Goal: Information Seeking & Learning: Learn about a topic

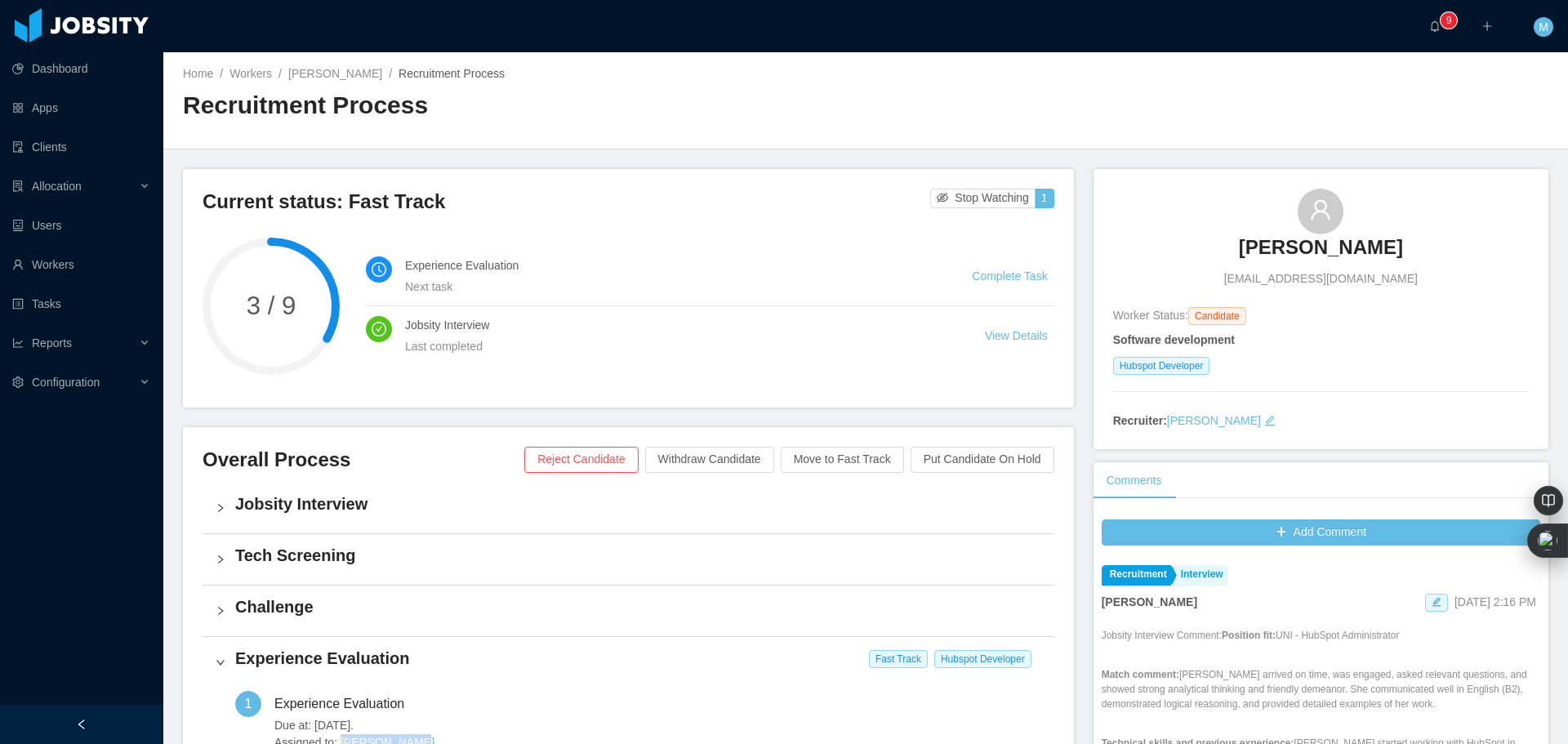
drag, startPoint x: 258, startPoint y: 76, endPoint x: 494, endPoint y: 38, distance: 239.0
click at [257, 76] on link "Workers" at bounding box center [250, 74] width 43 height 13
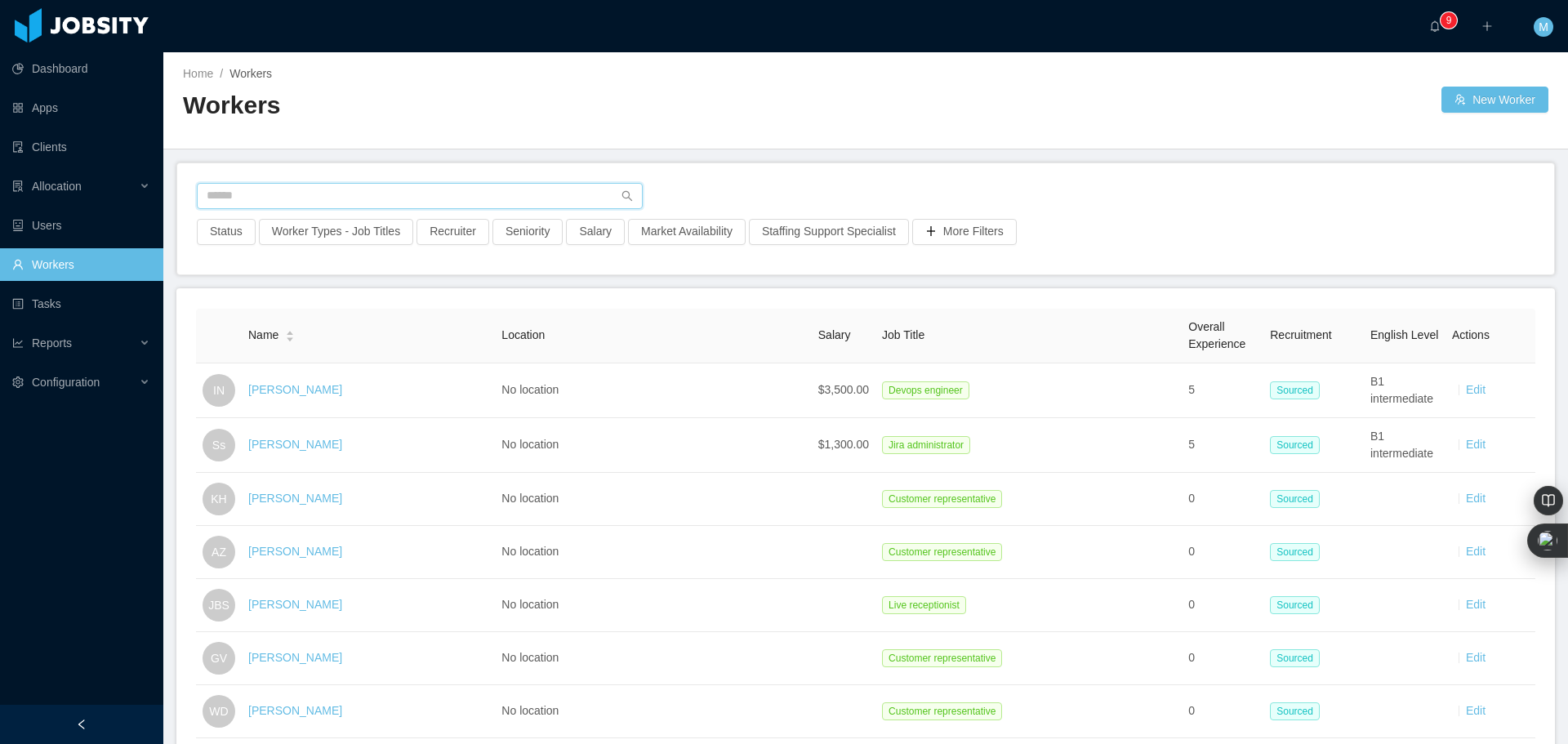
click at [334, 201] on input "text" at bounding box center [419, 196] width 446 height 26
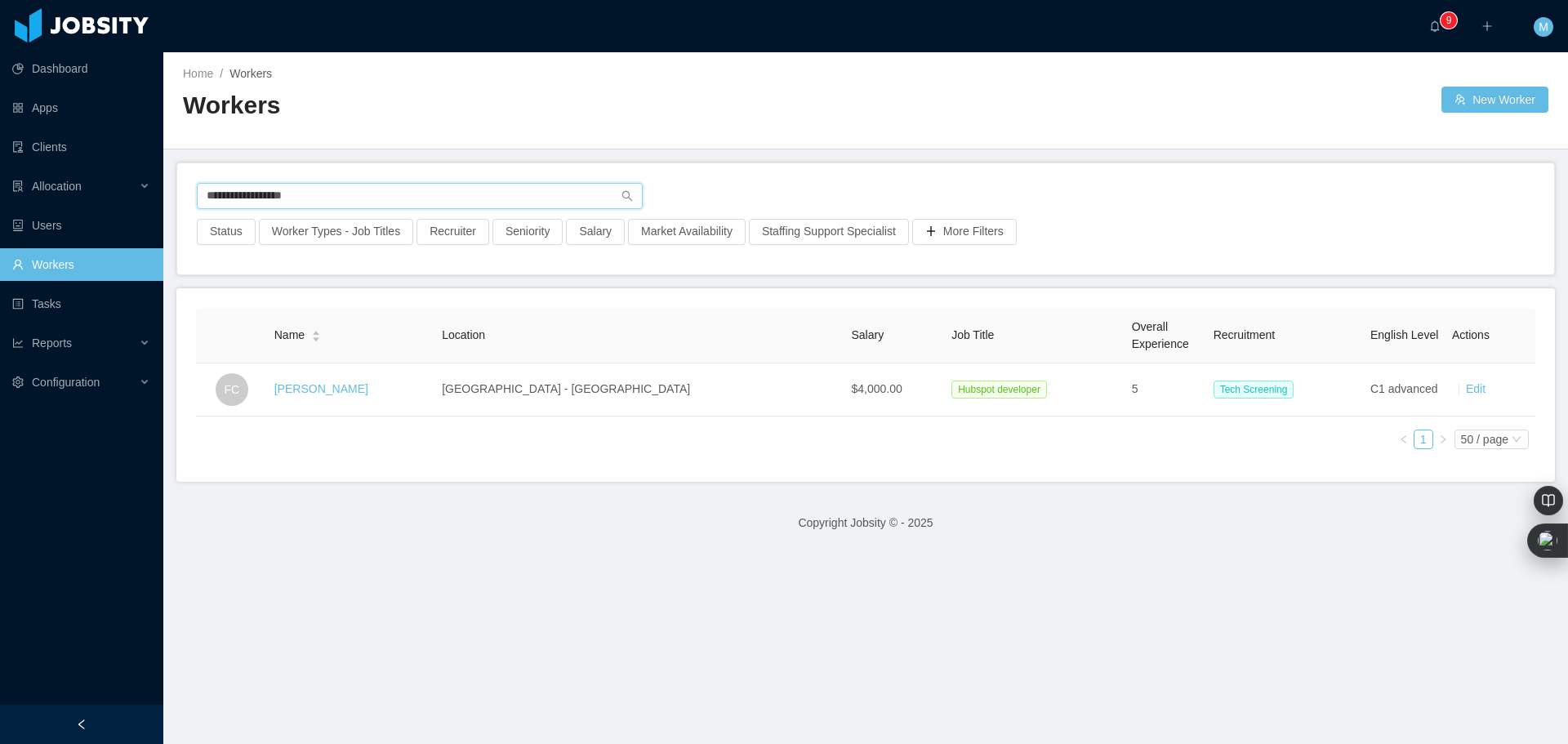
type input "**********"
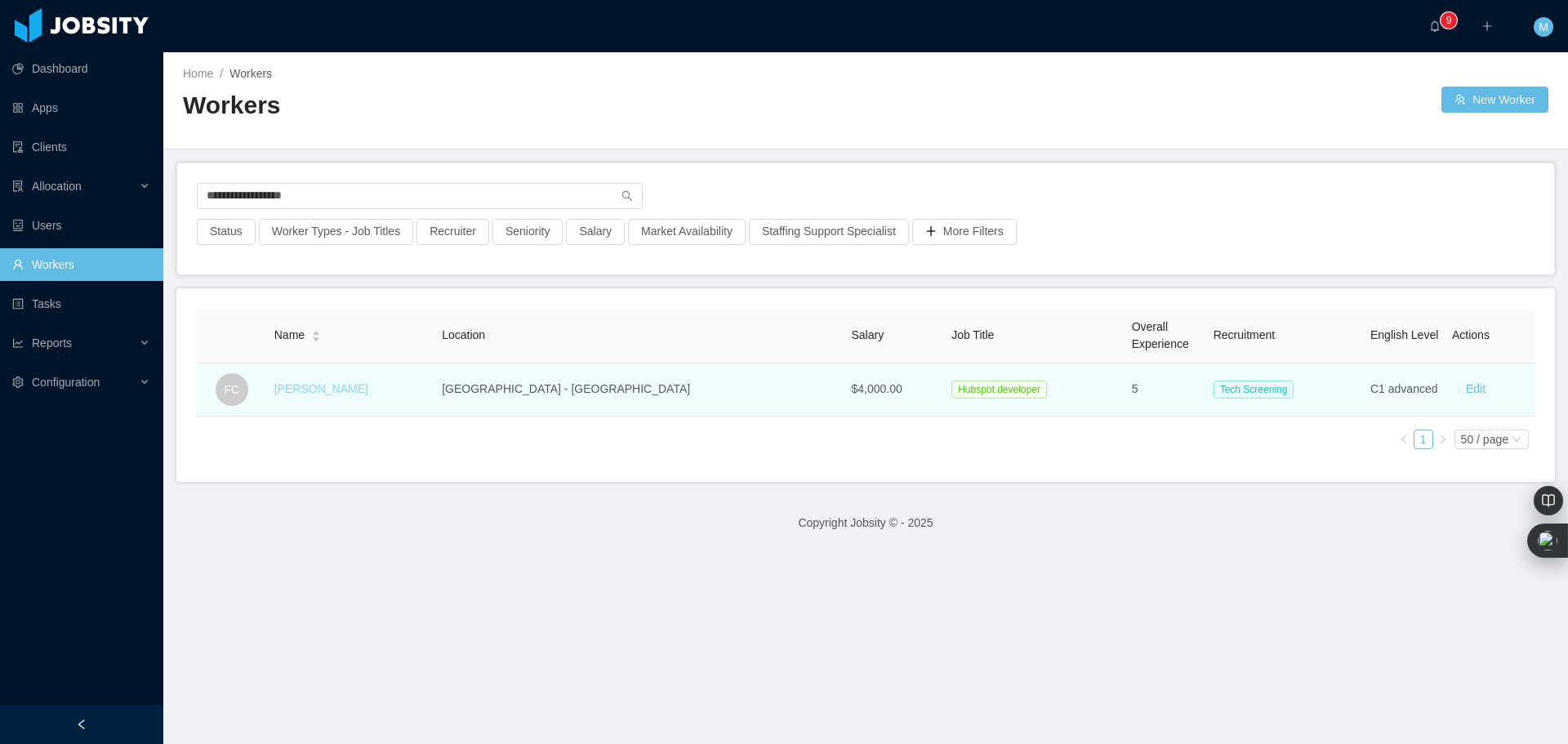
click at [354, 391] on link "[PERSON_NAME]" at bounding box center [321, 389] width 94 height 13
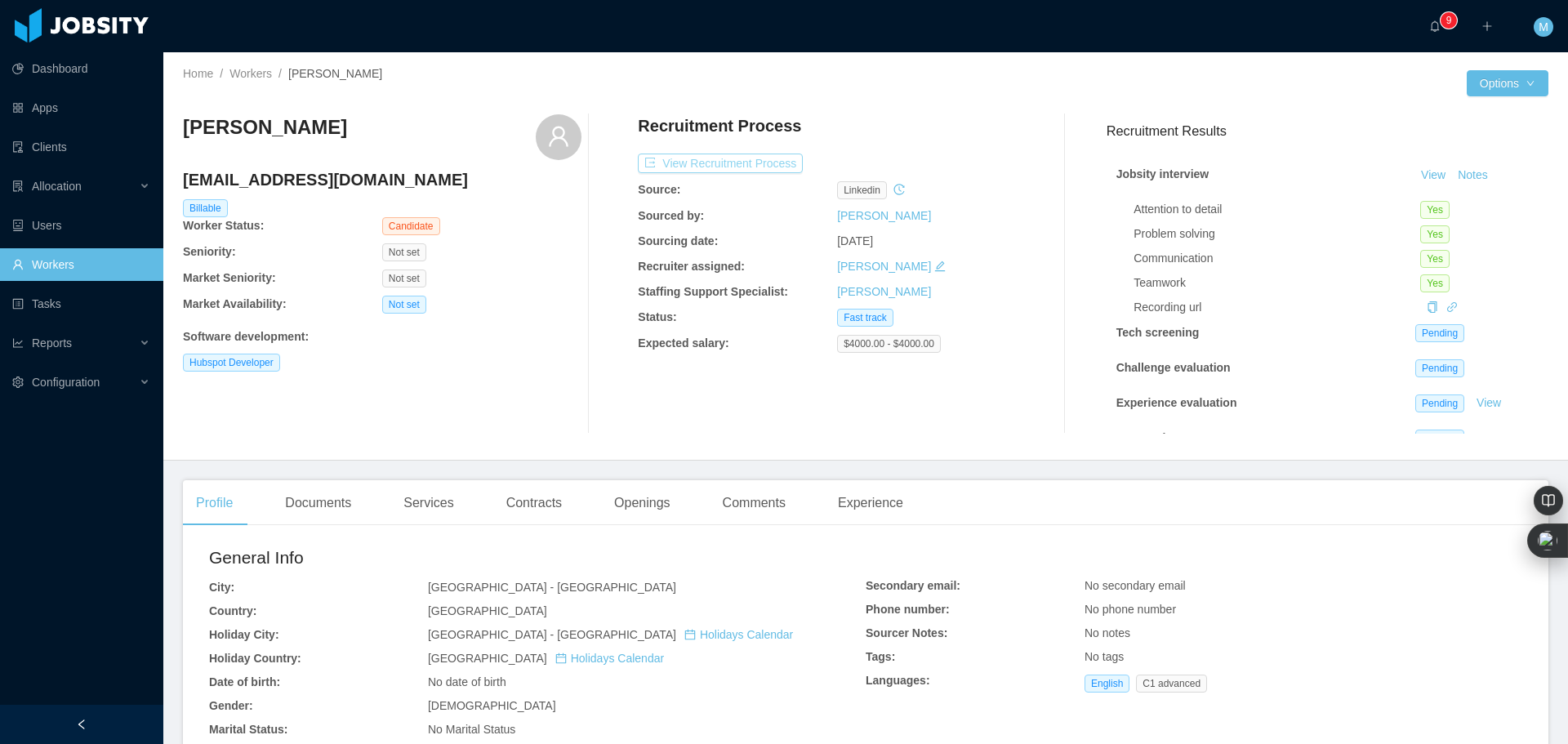
click at [735, 164] on button "View Recruitment Process" at bounding box center [720, 163] width 165 height 19
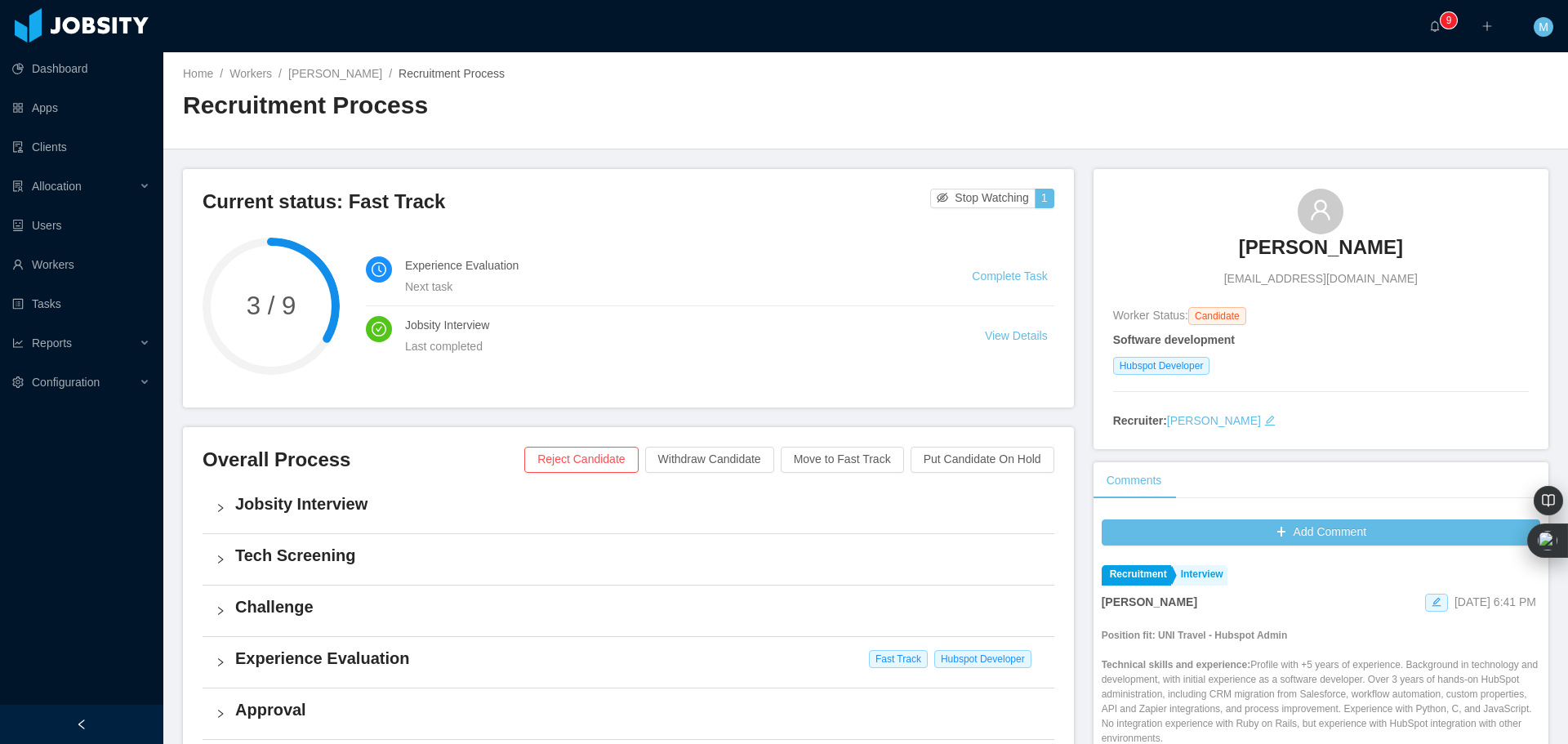
click at [327, 514] on h4 "Jobsity Interview" at bounding box center [638, 504] width 807 height 23
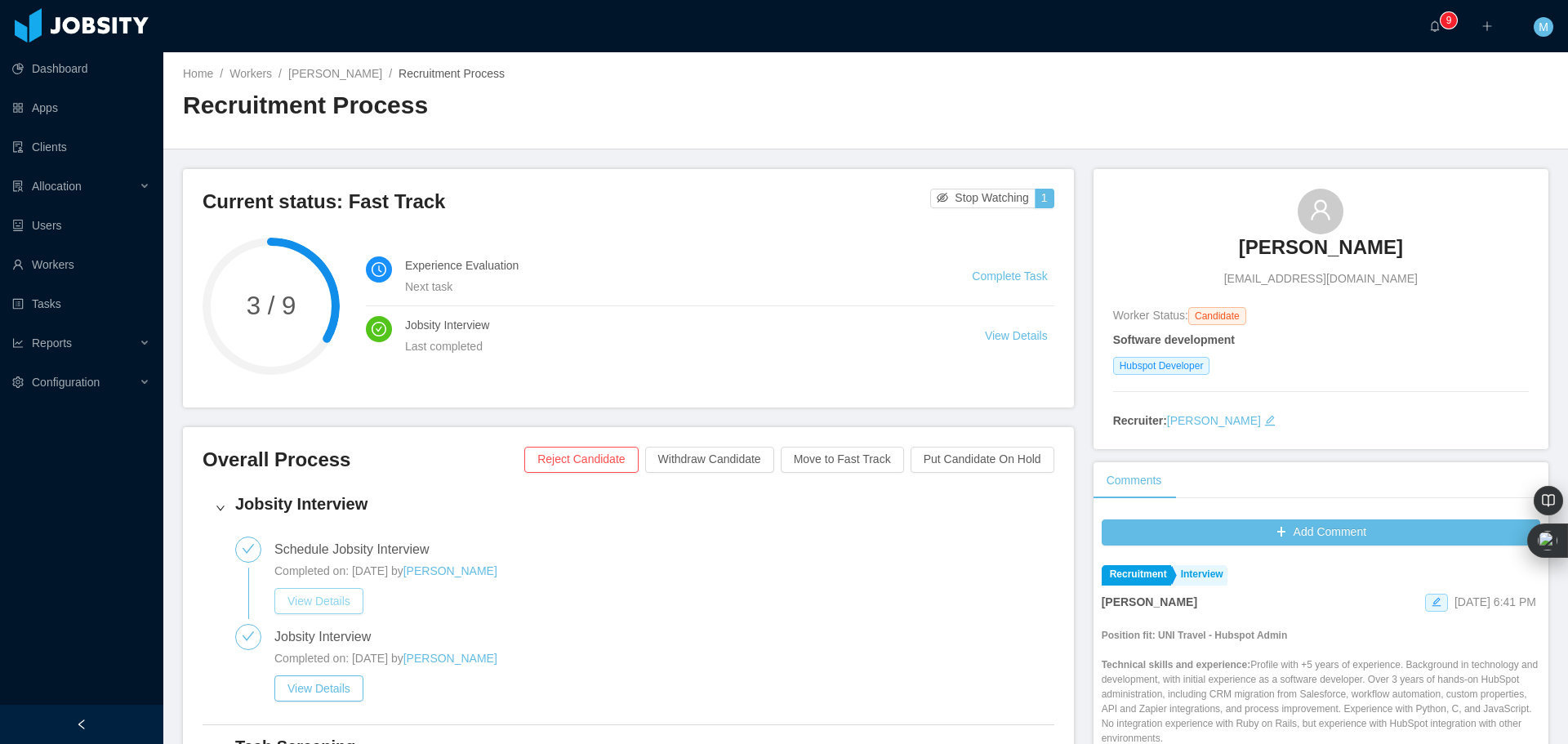
click at [321, 598] on button "View Details" at bounding box center [319, 601] width 89 height 26
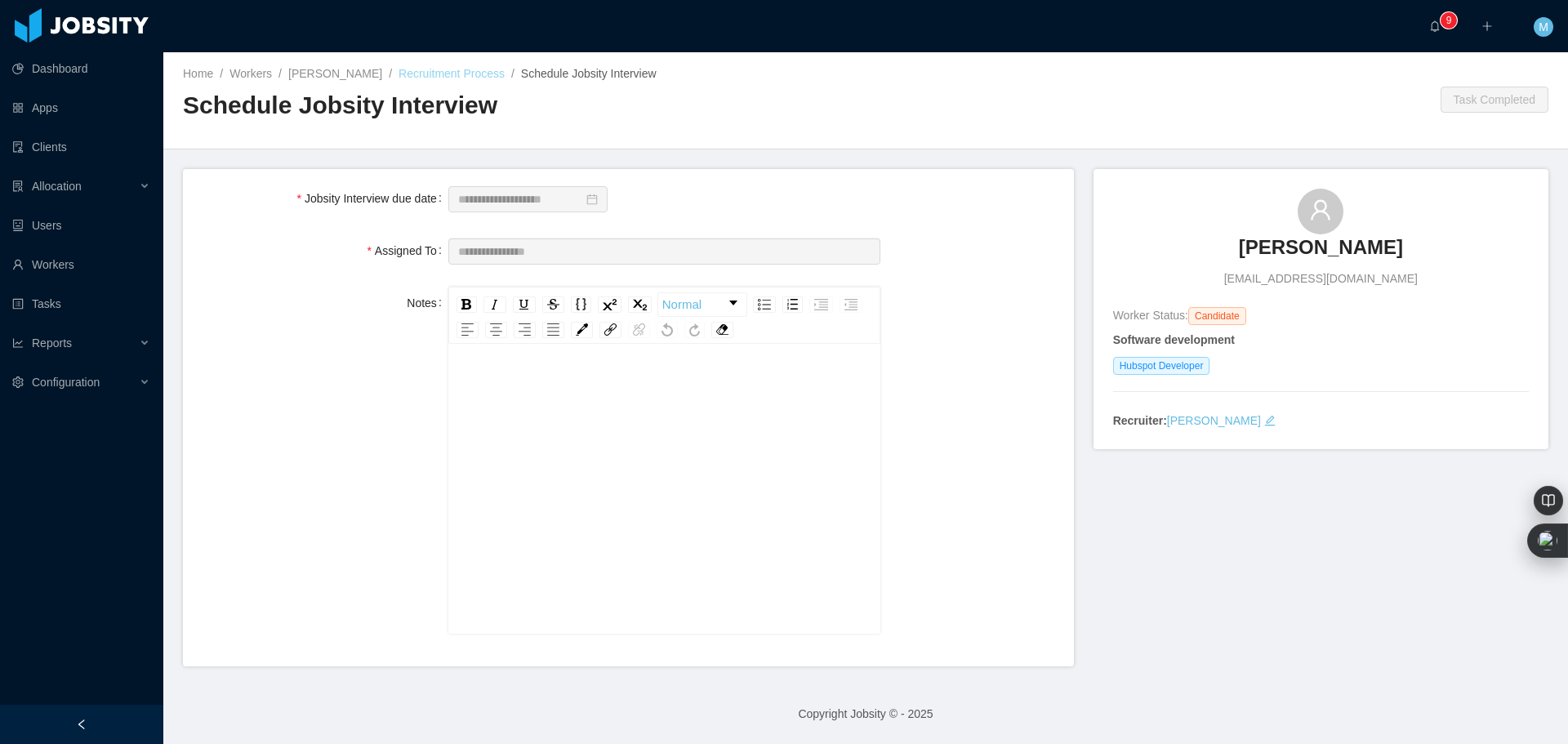
click at [471, 74] on link "Recruitment Process" at bounding box center [451, 74] width 106 height 13
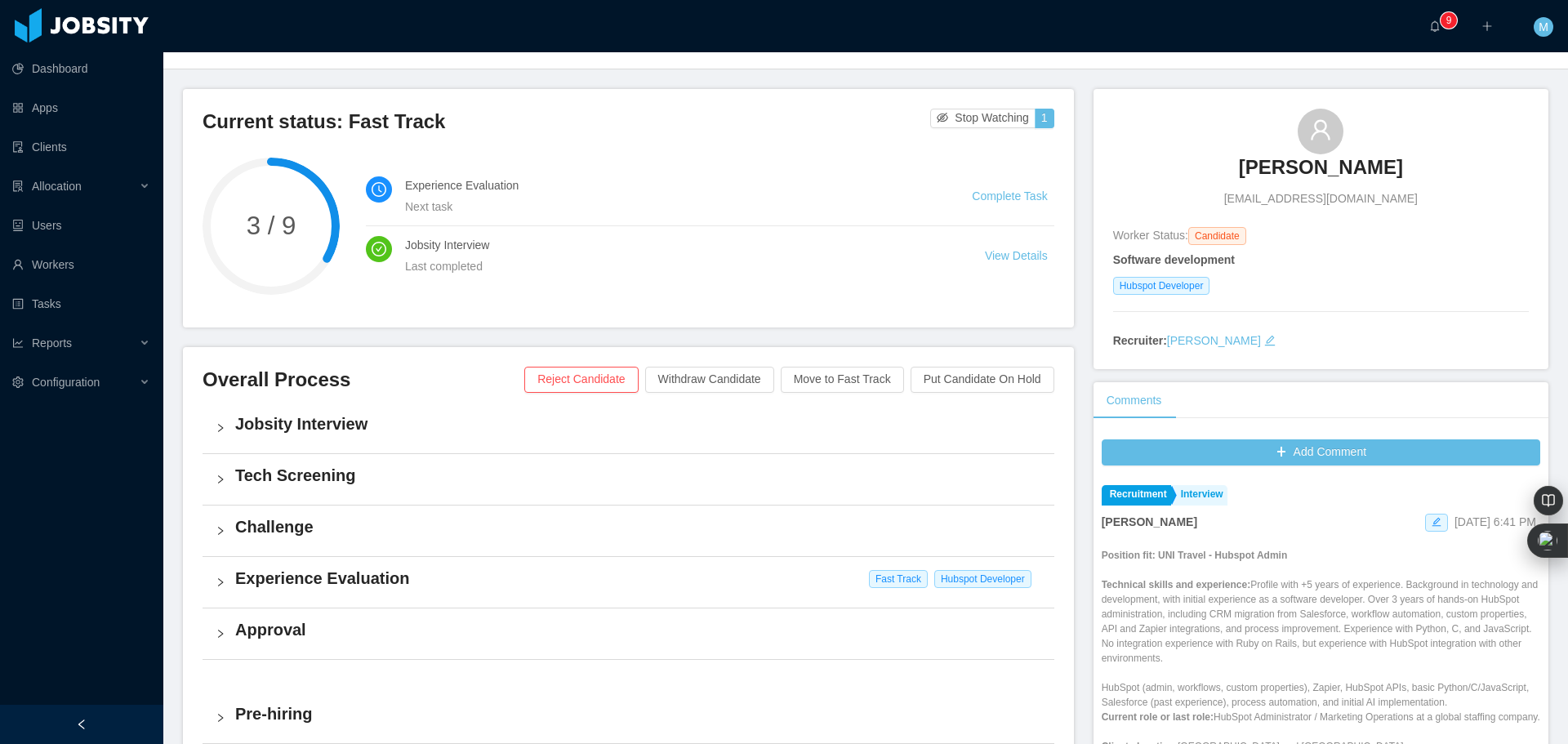
scroll to position [82, 0]
click at [293, 428] on h4 "Jobsity Interview" at bounding box center [638, 422] width 807 height 23
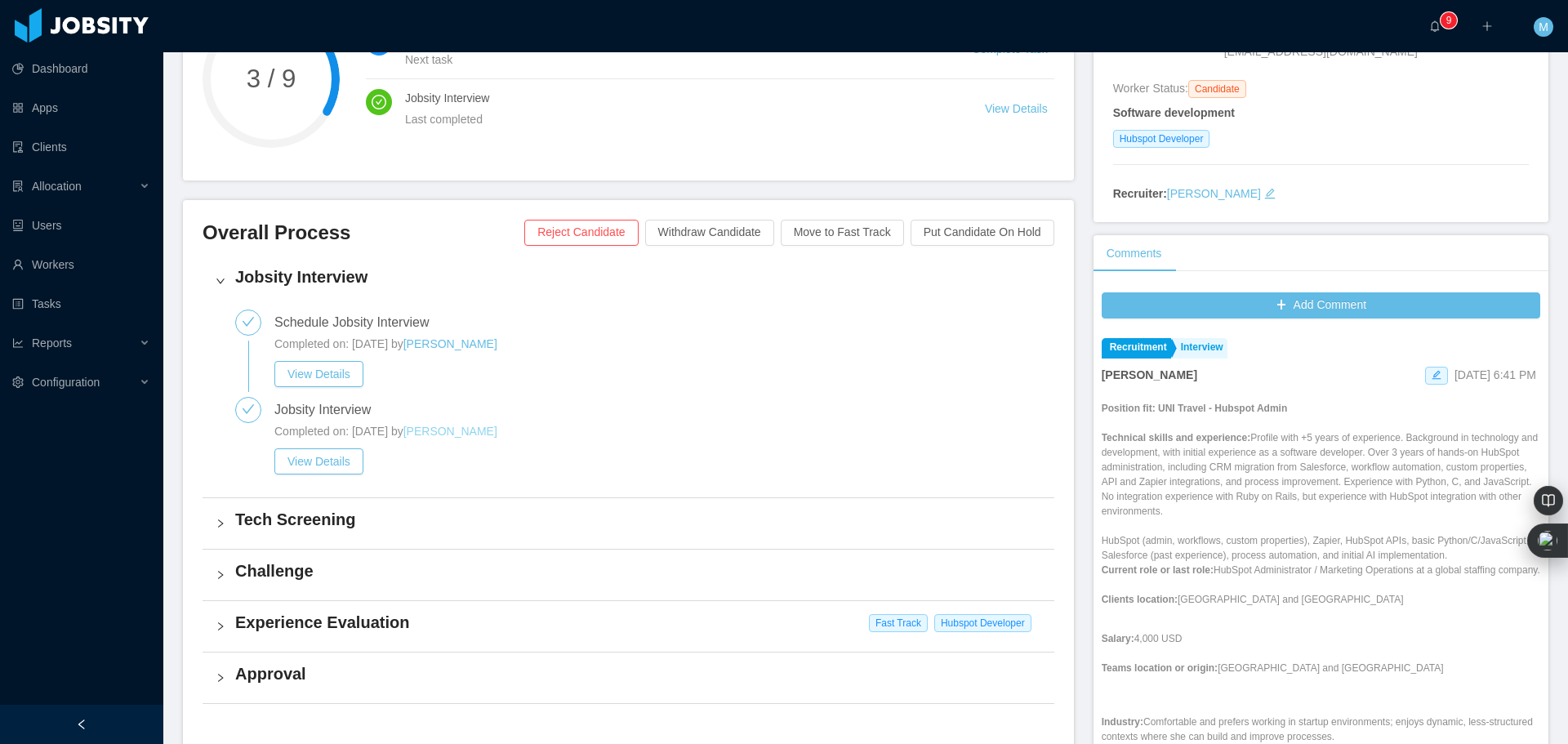
scroll to position [245, 0]
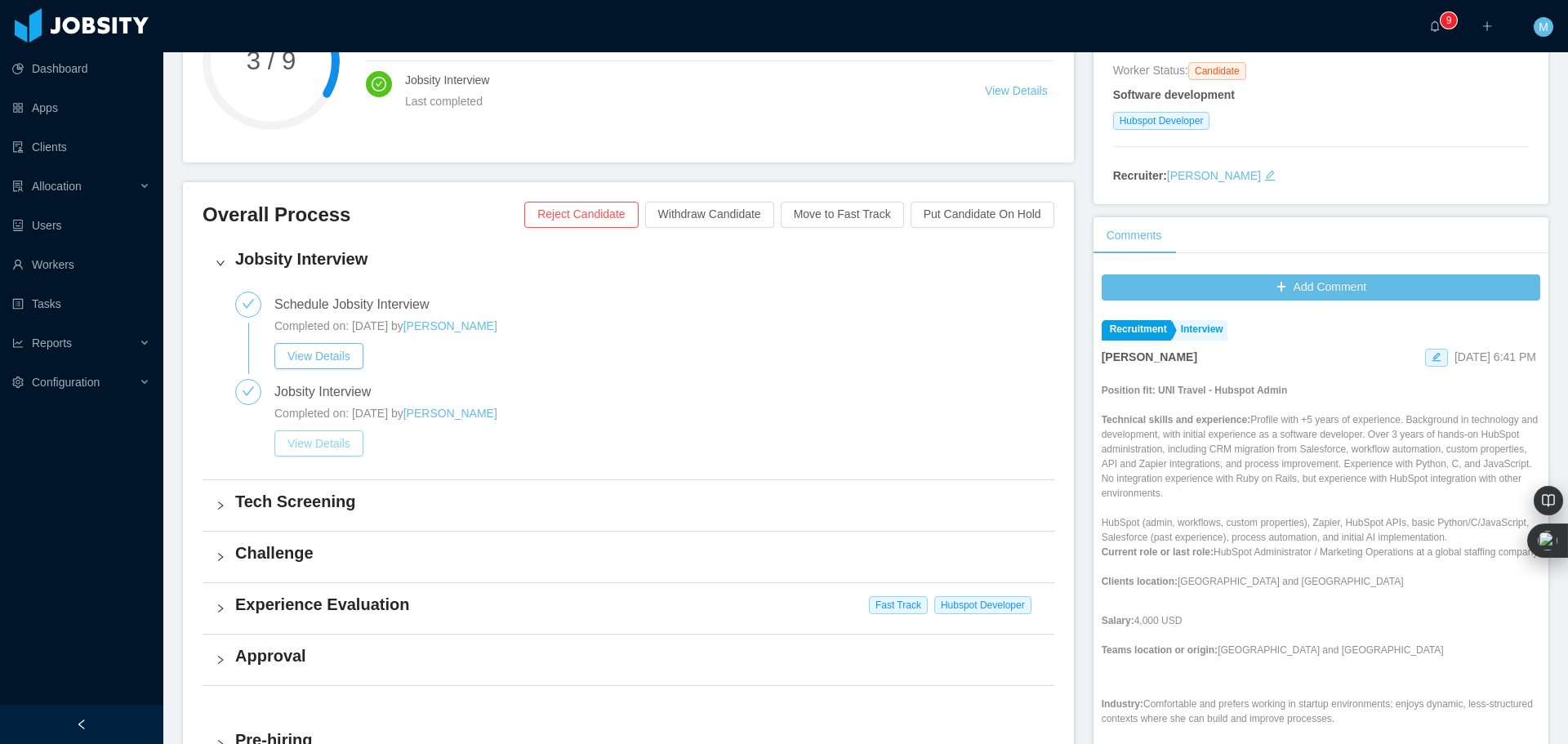
click at [325, 446] on button "View Details" at bounding box center [319, 443] width 89 height 26
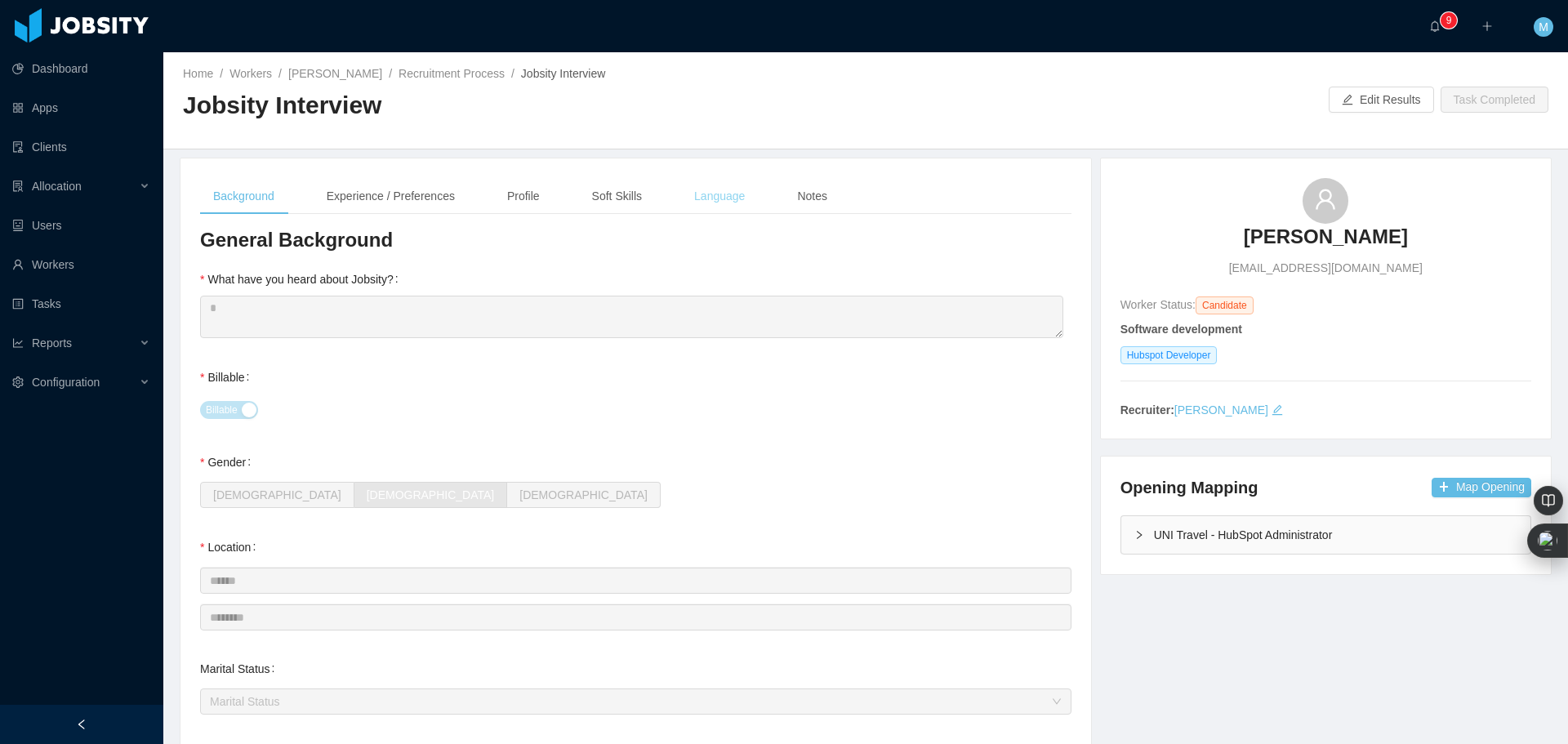
click at [690, 192] on div "Language" at bounding box center [720, 197] width 77 height 37
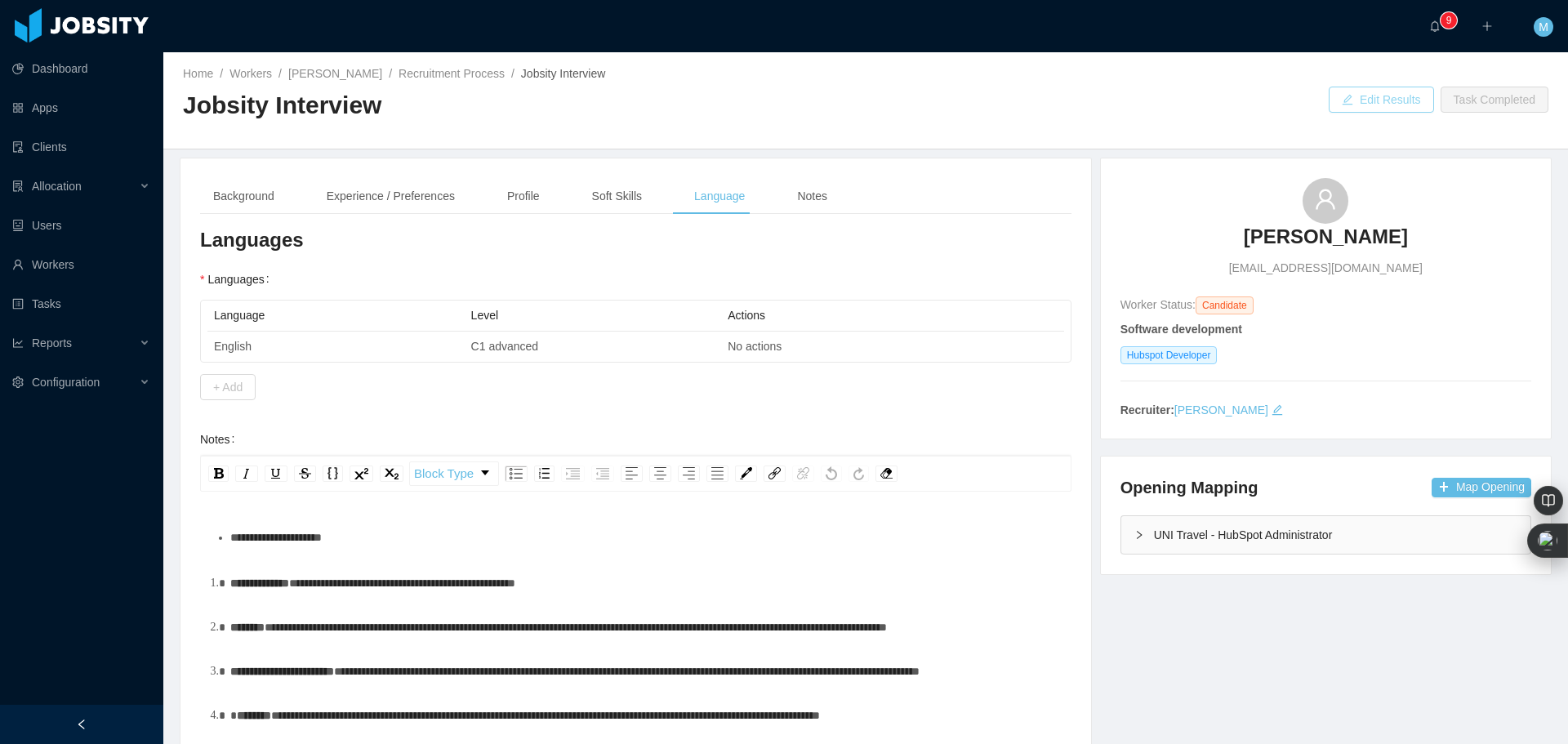
click at [1366, 105] on button "Edit Results" at bounding box center [1381, 99] width 105 height 26
click at [234, 392] on button "+ Add" at bounding box center [228, 387] width 55 height 26
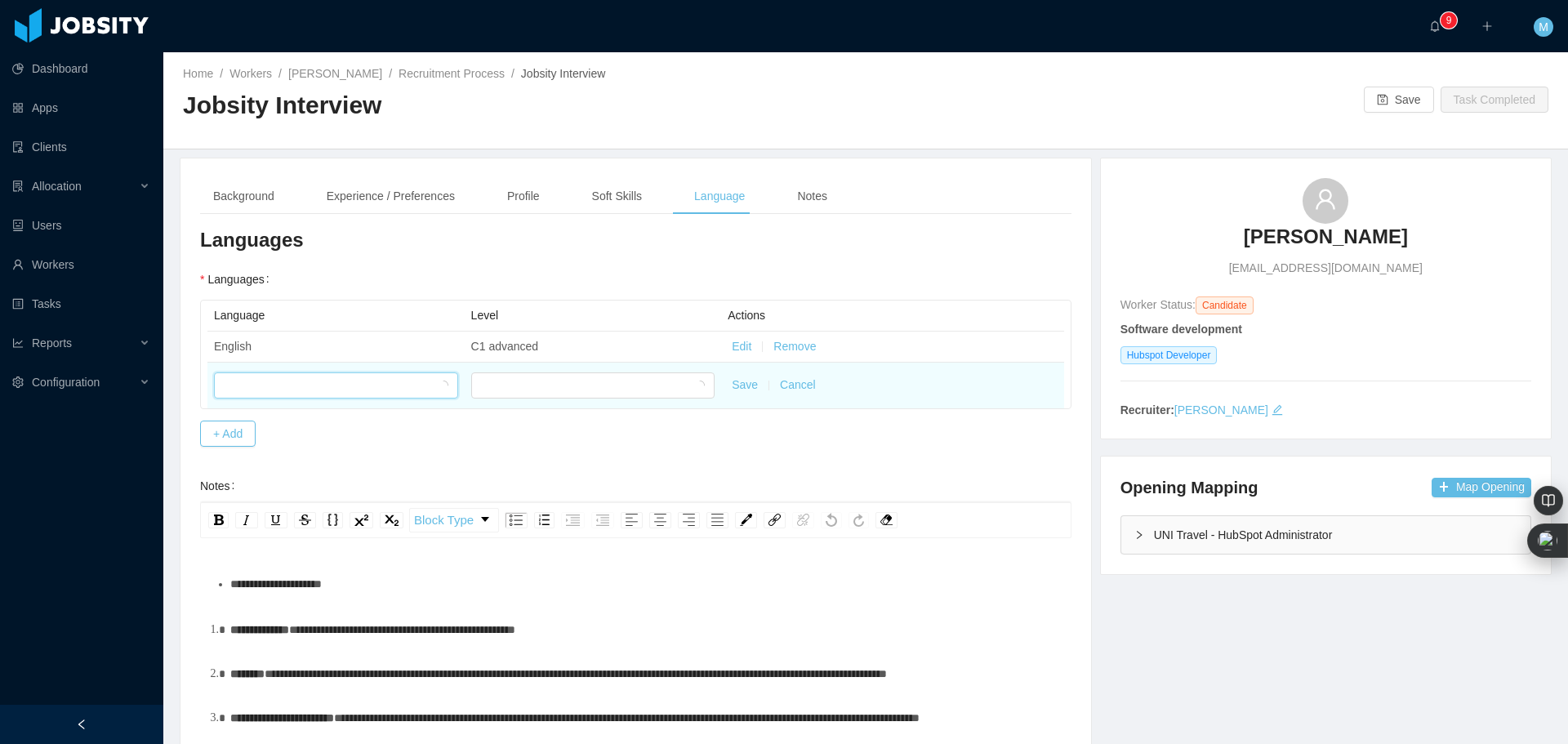
click at [268, 382] on div at bounding box center [331, 385] width 214 height 24
type input "*****"
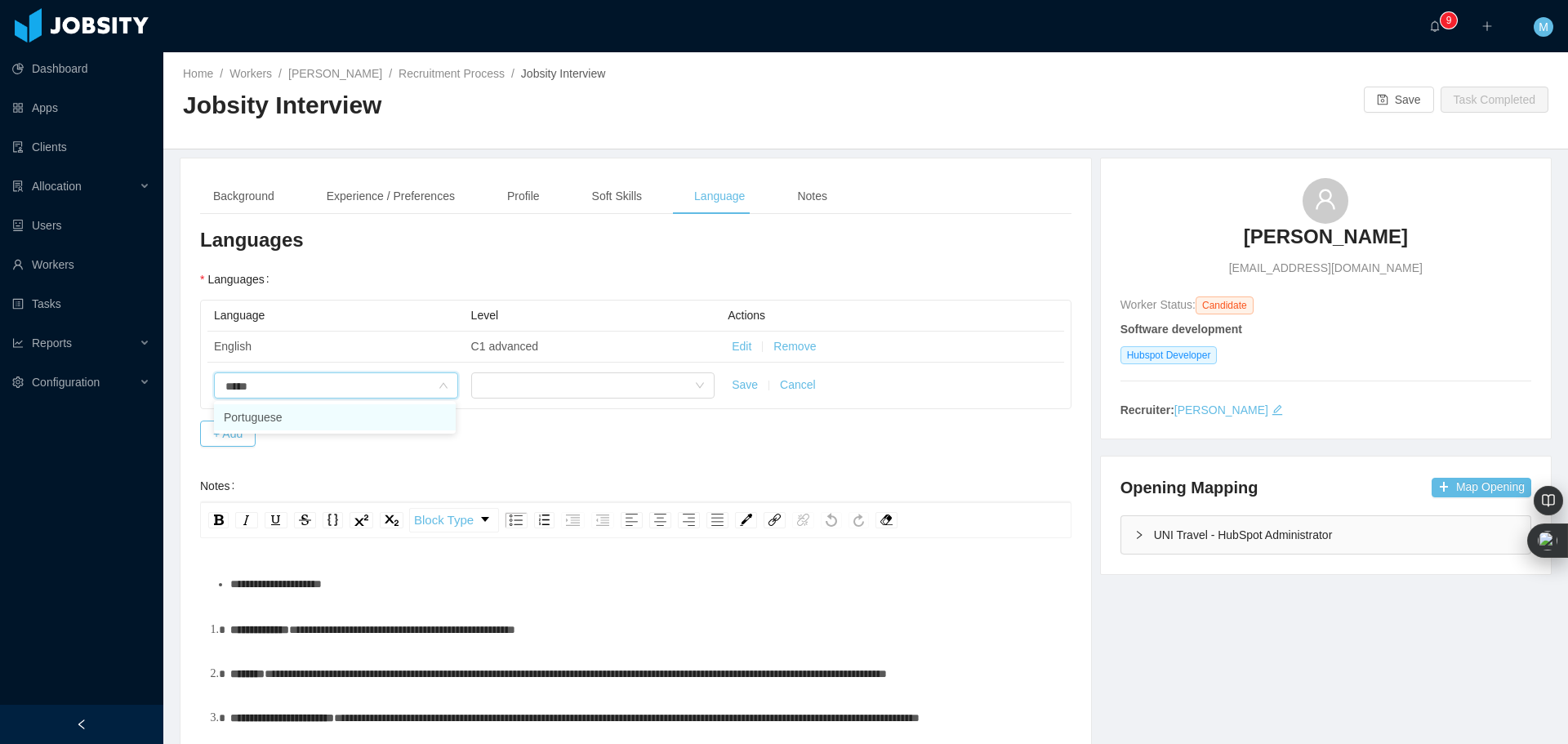
click at [284, 420] on li "Portuguese" at bounding box center [335, 417] width 242 height 26
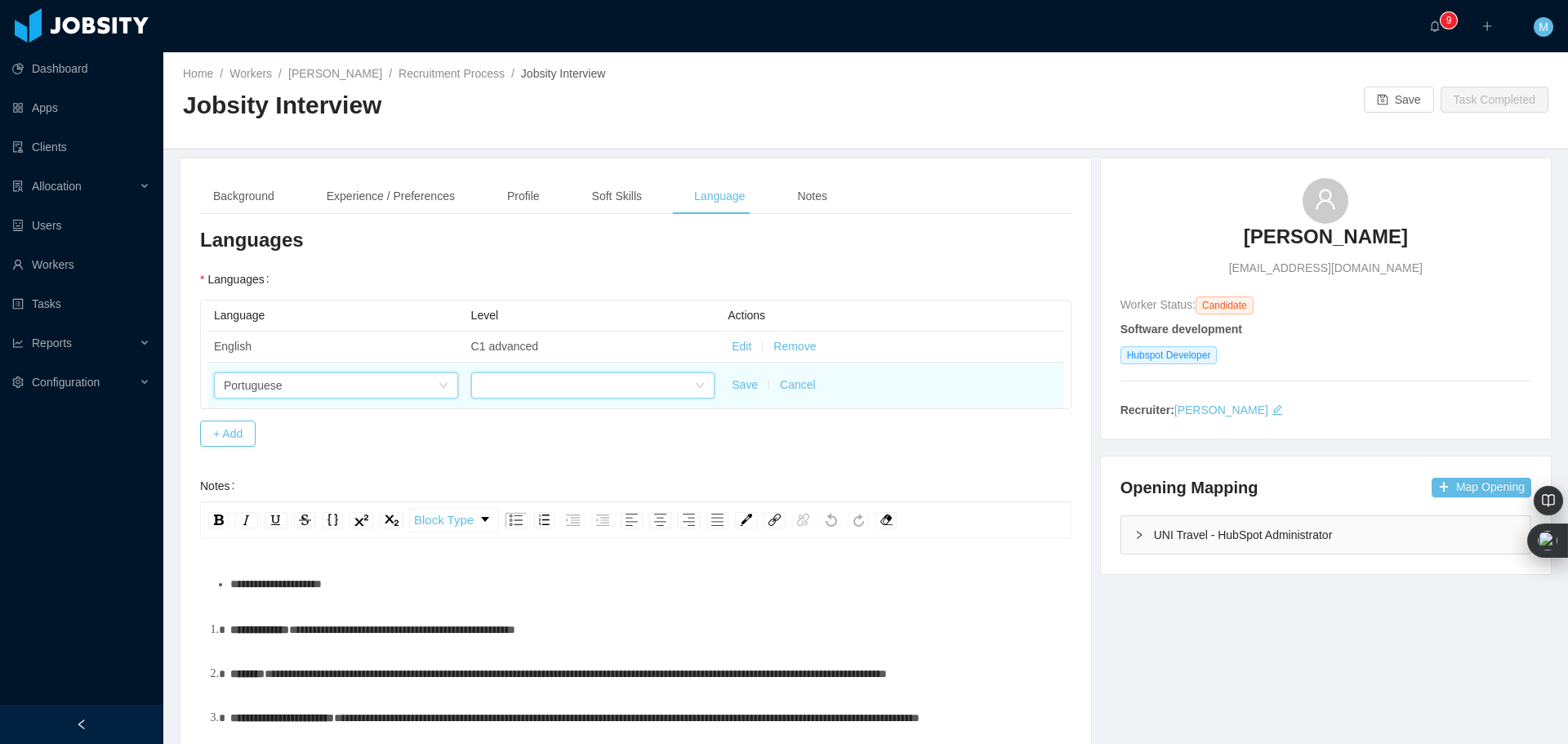
click at [655, 378] on div at bounding box center [588, 385] width 214 height 24
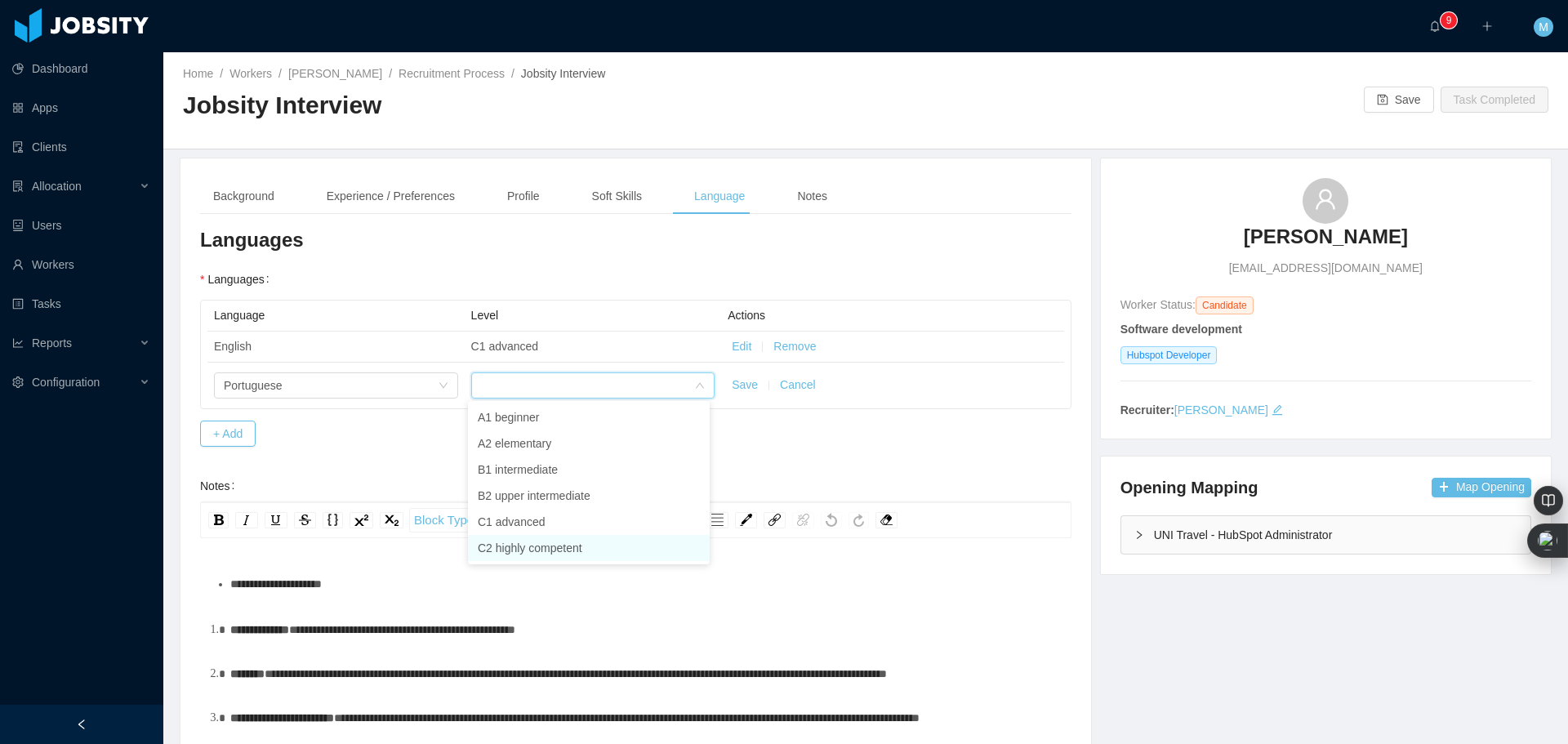
click at [533, 554] on li "C2 highly competent" at bounding box center [588, 547] width 242 height 26
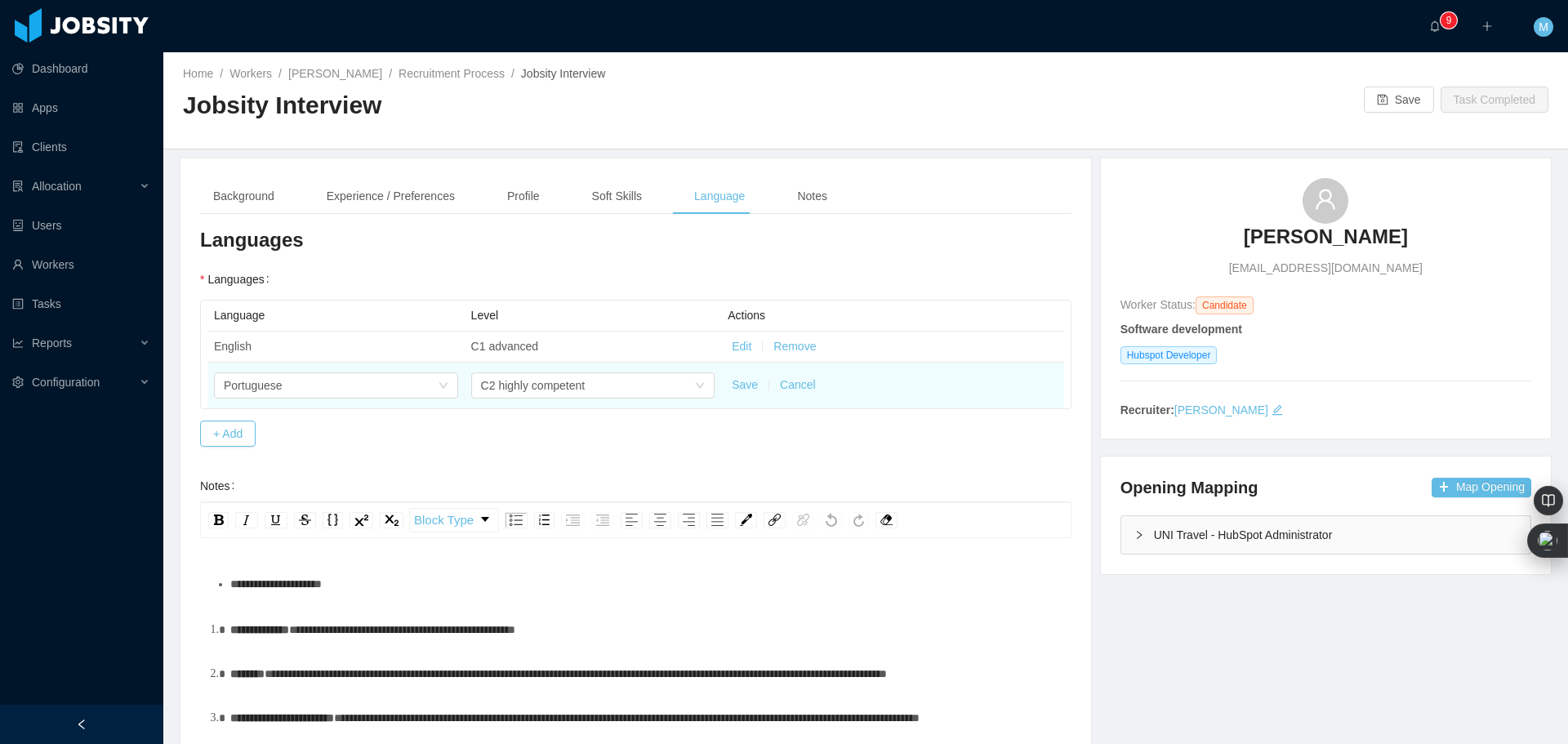
click at [737, 387] on button "Save" at bounding box center [745, 385] width 26 height 18
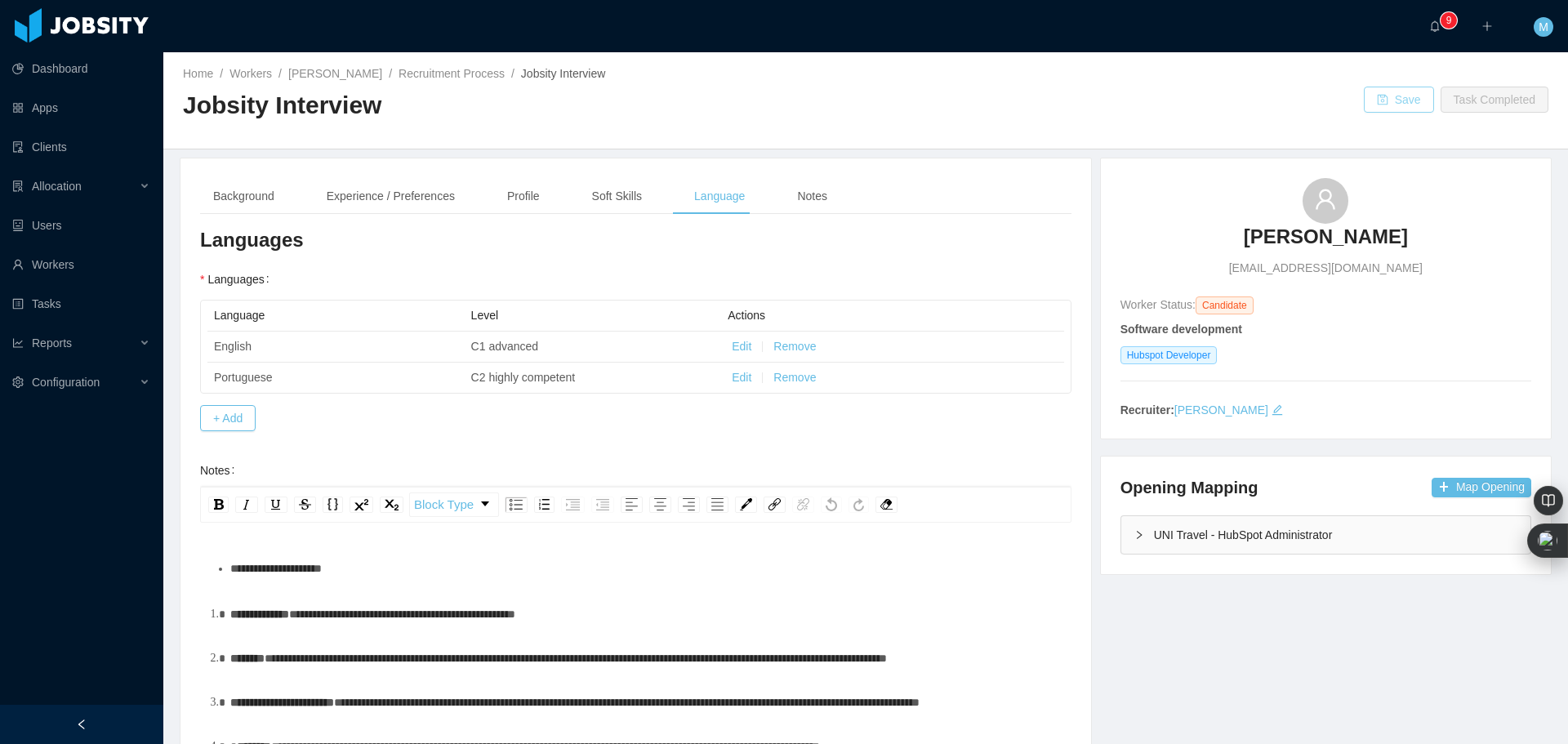
click at [1385, 97] on button "Save" at bounding box center [1399, 99] width 70 height 26
click at [372, 77] on link "Fernanda Carignano" at bounding box center [336, 74] width 94 height 13
click at [1388, 104] on button "Save" at bounding box center [1399, 99] width 70 height 26
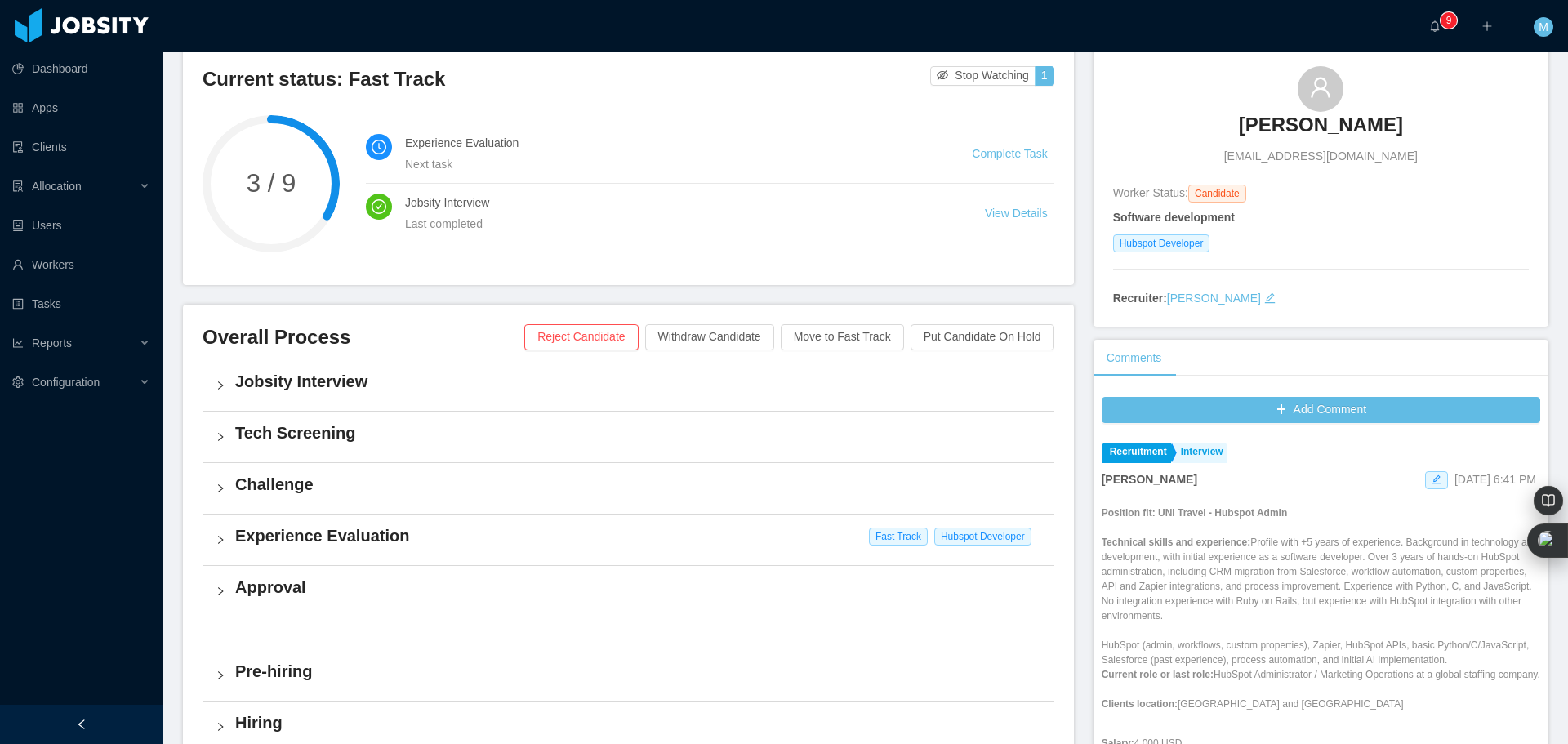
scroll to position [163, 0]
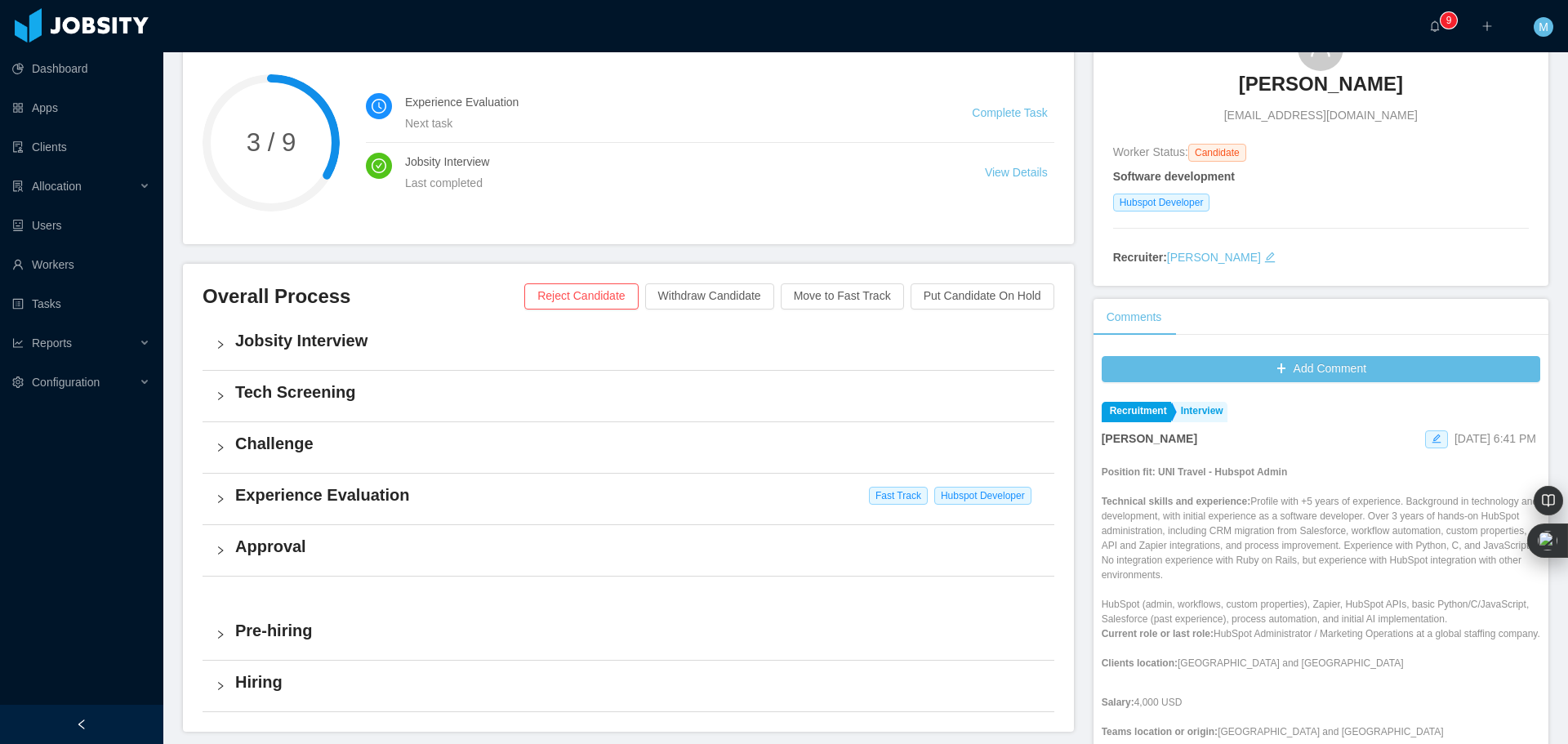
click at [300, 499] on h4 "Experience Evaluation" at bounding box center [638, 495] width 807 height 23
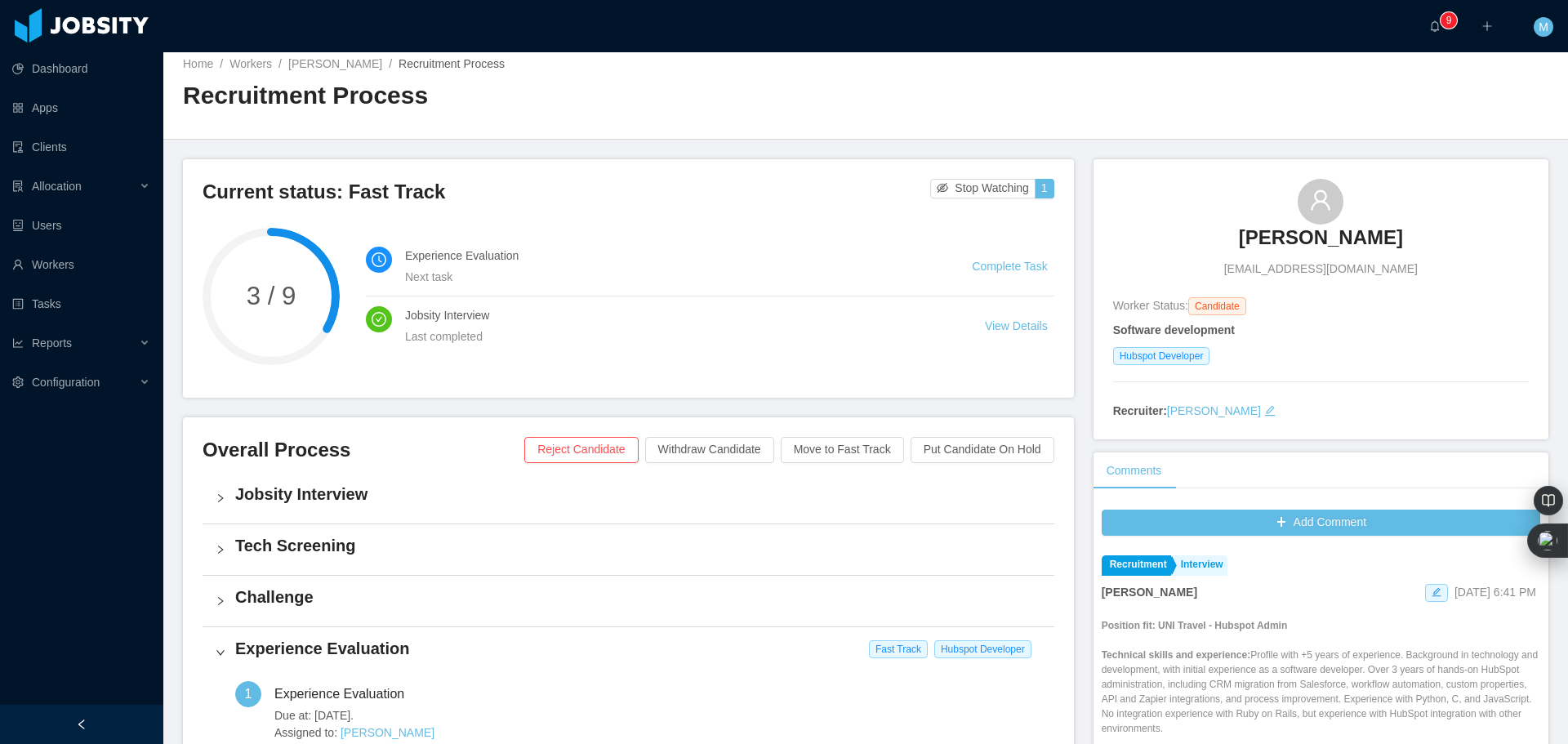
scroll to position [0, 0]
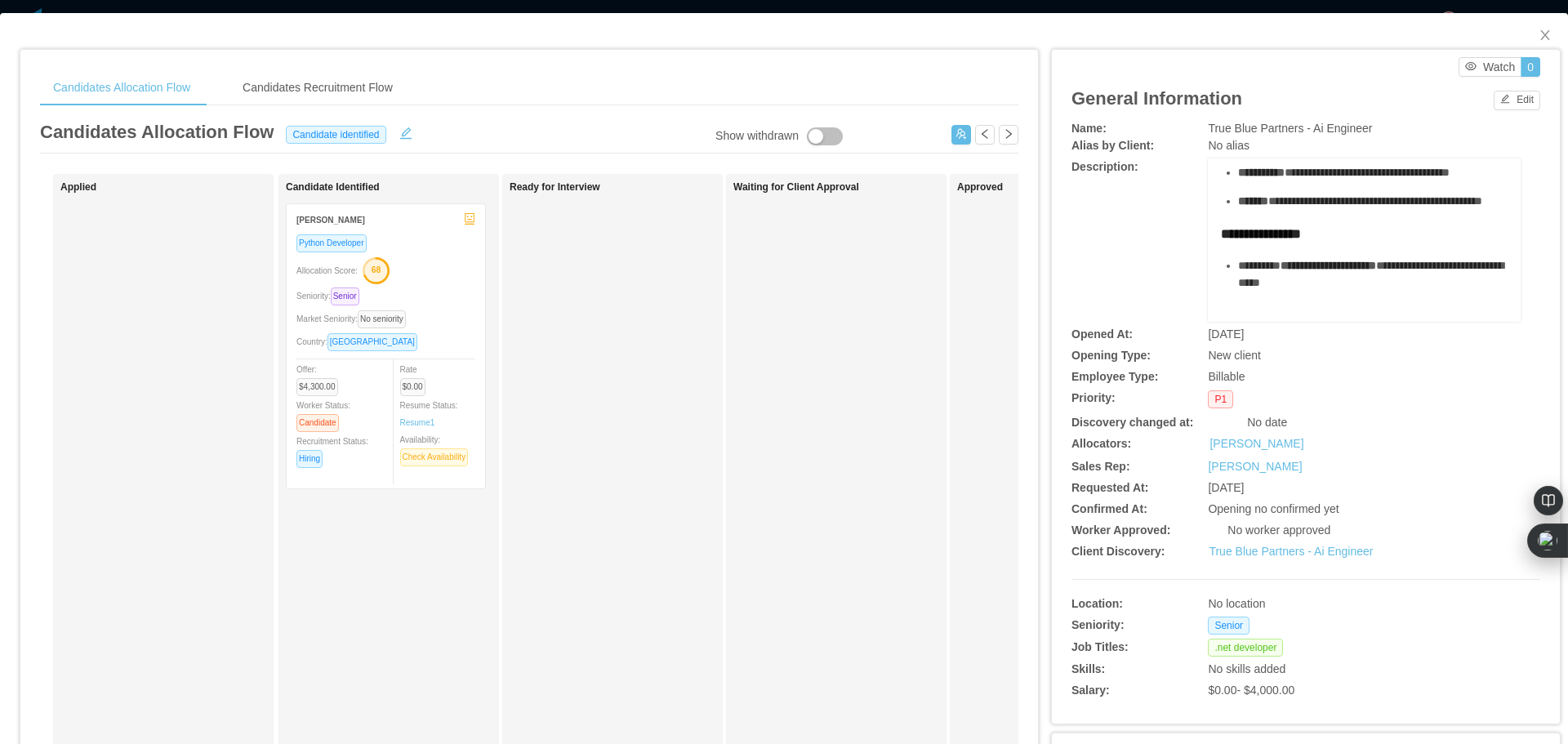
scroll to position [798, 0]
click at [1294, 64] on span "**********" at bounding box center [1384, 58] width 214 height 12
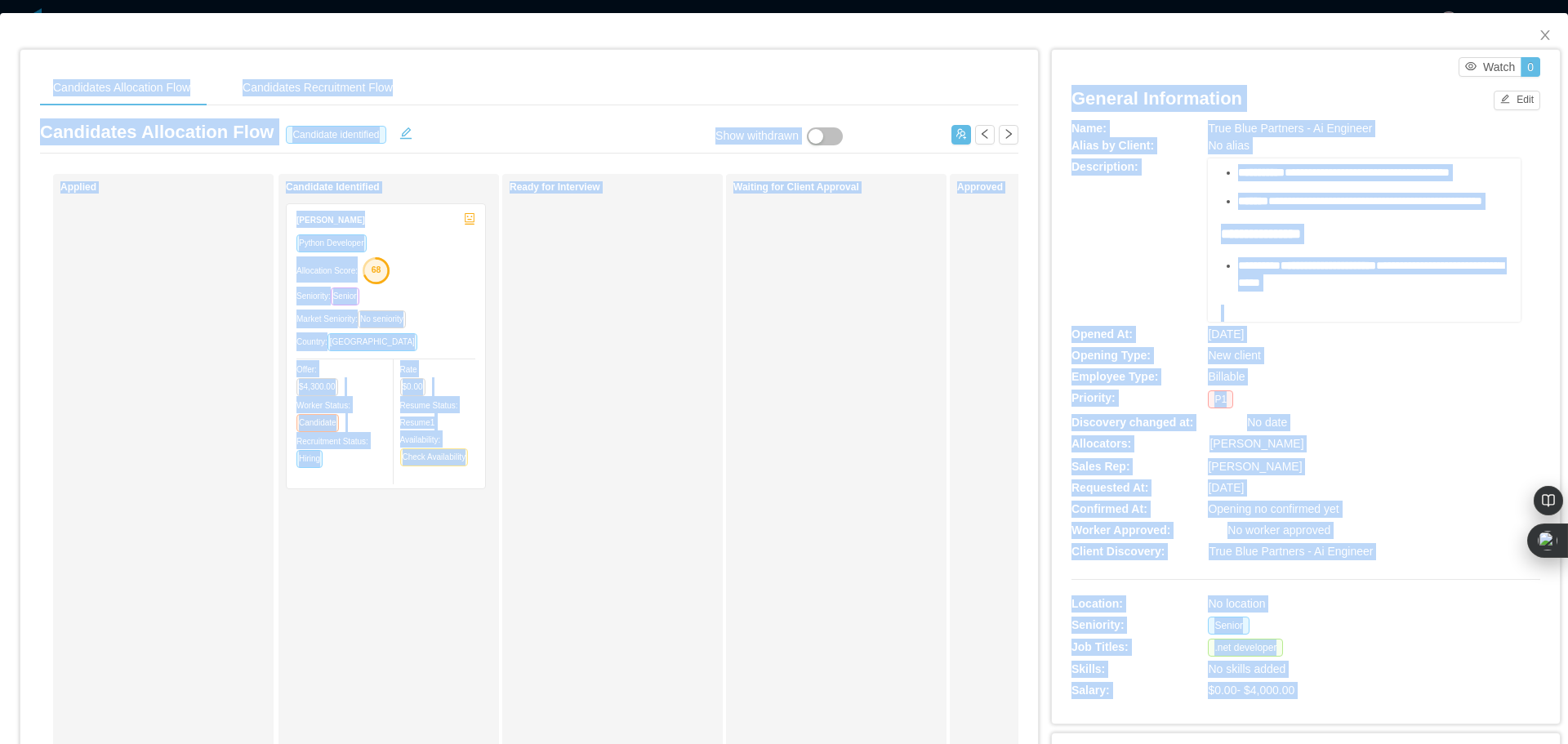
click at [1293, 64] on span "**********" at bounding box center [1384, 58] width 214 height 12
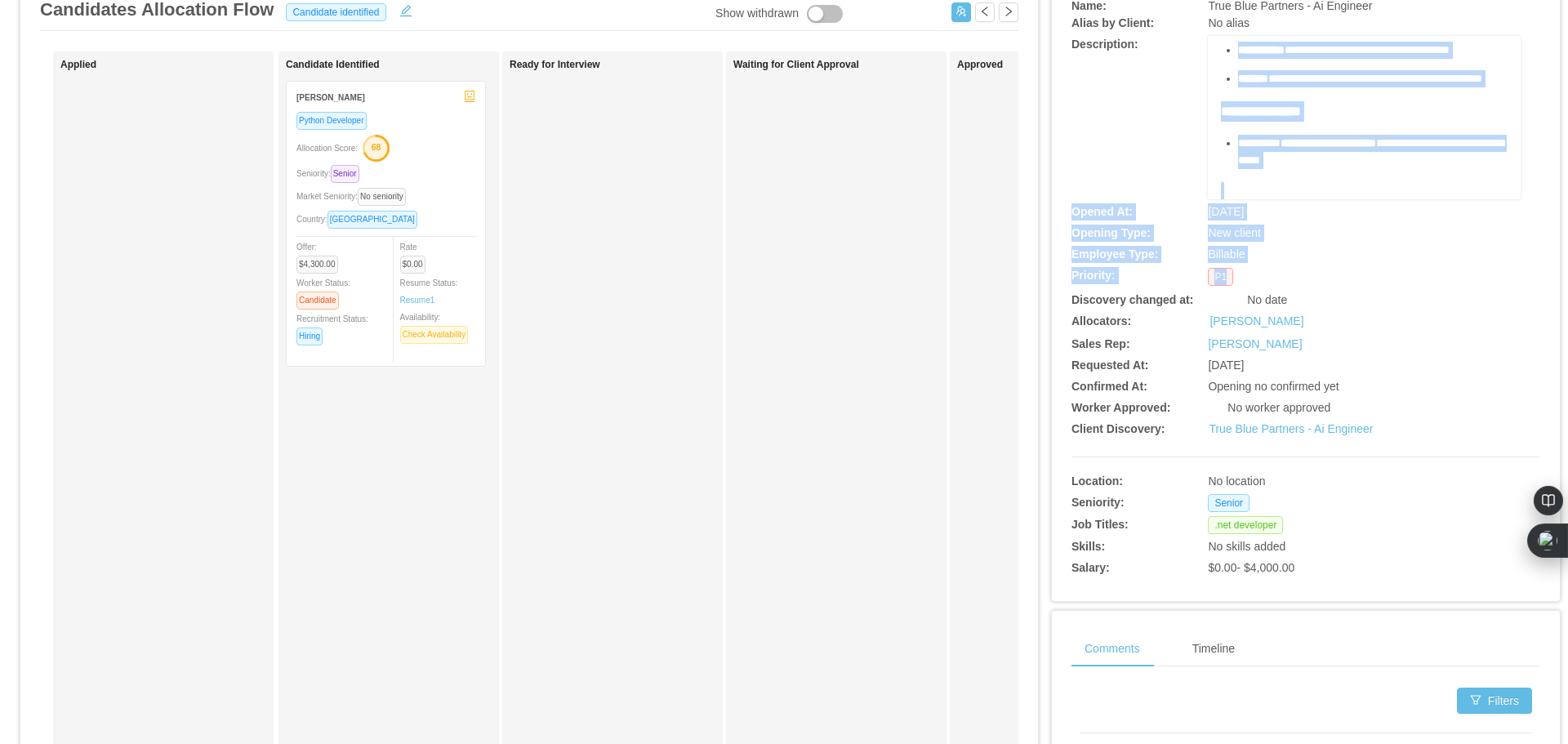
scroll to position [163, 0]
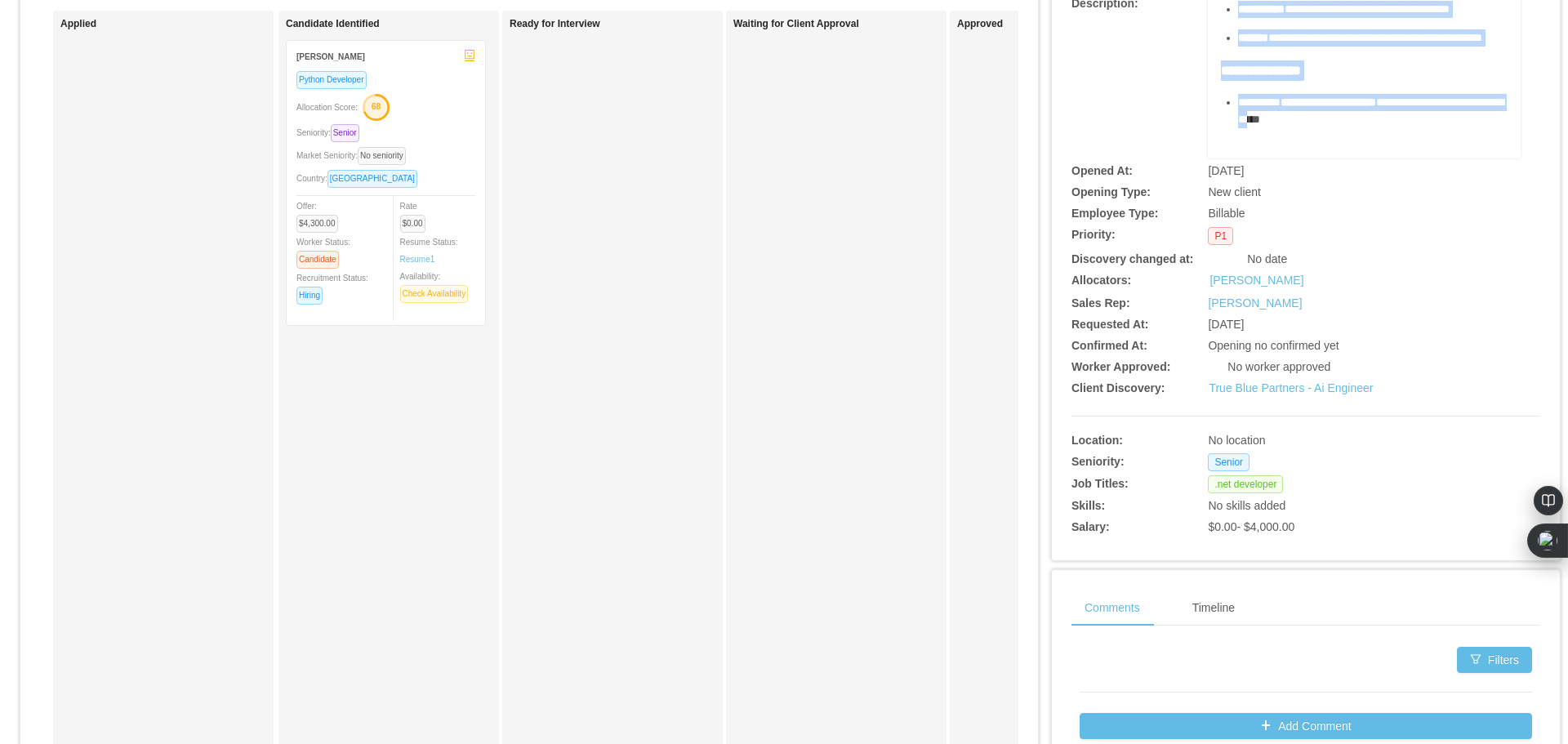
drag, startPoint x: 1212, startPoint y: 189, endPoint x: 1381, endPoint y: 85, distance: 198.4
copy div "**********"
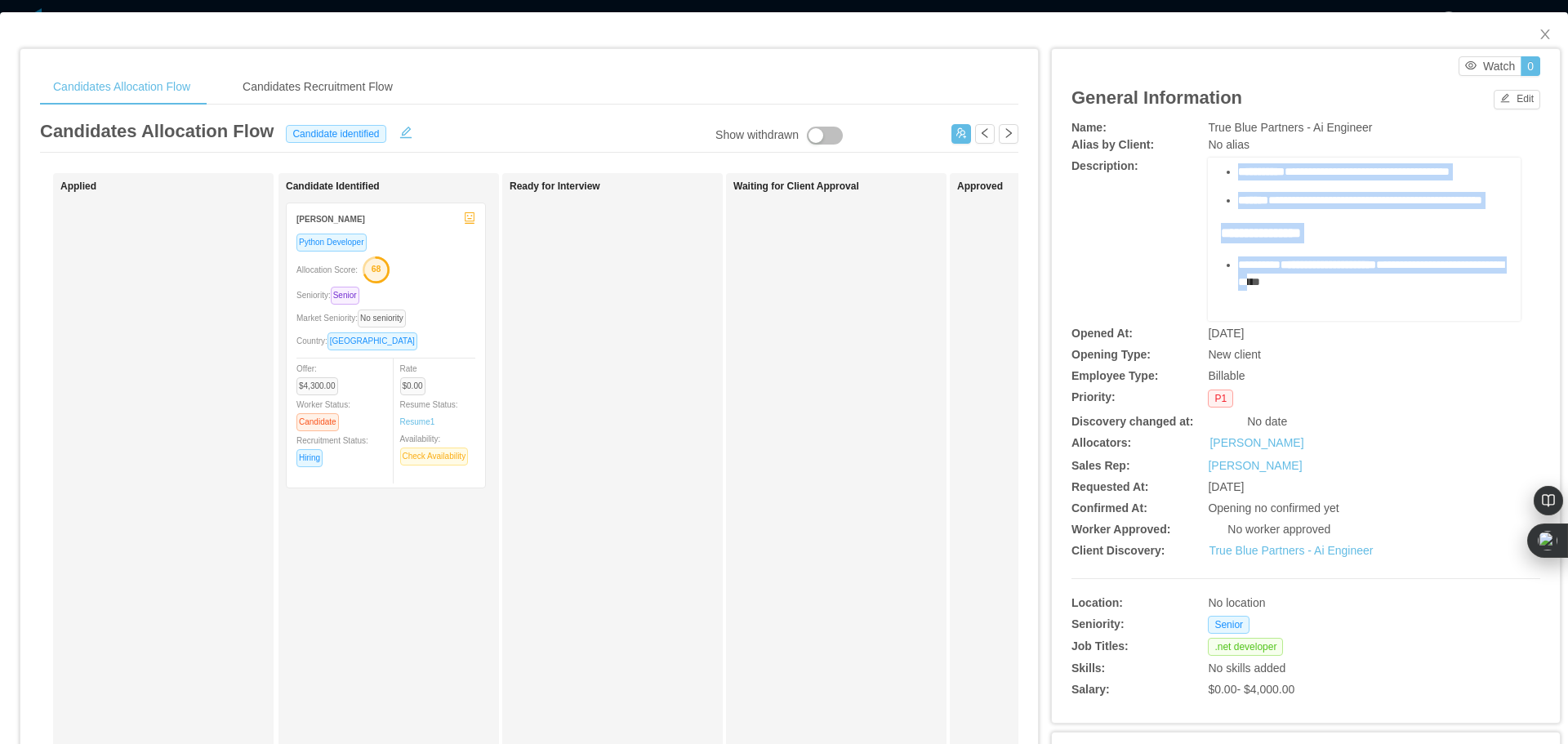
scroll to position [0, 0]
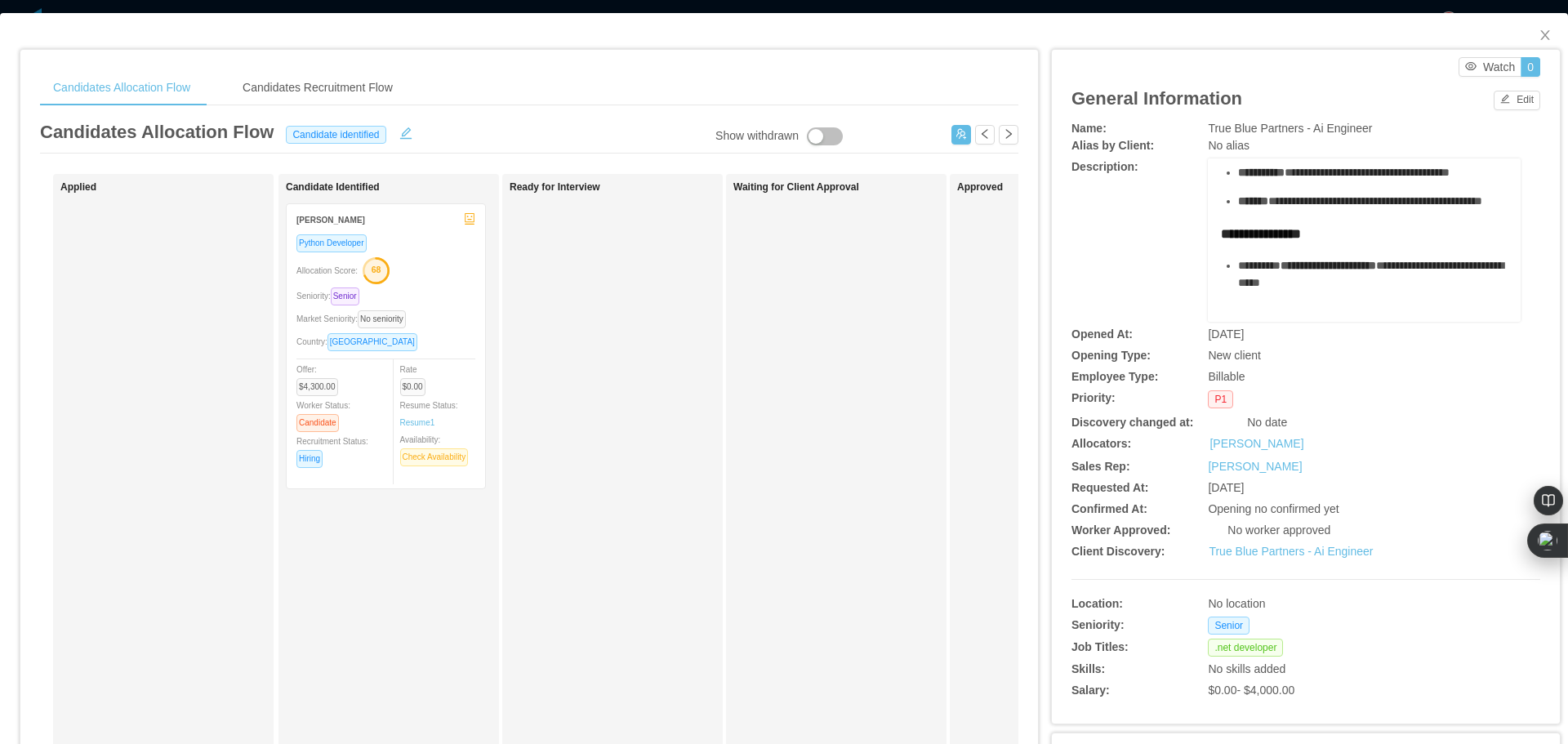
click at [1304, 270] on div "**********" at bounding box center [1373, 275] width 270 height 34
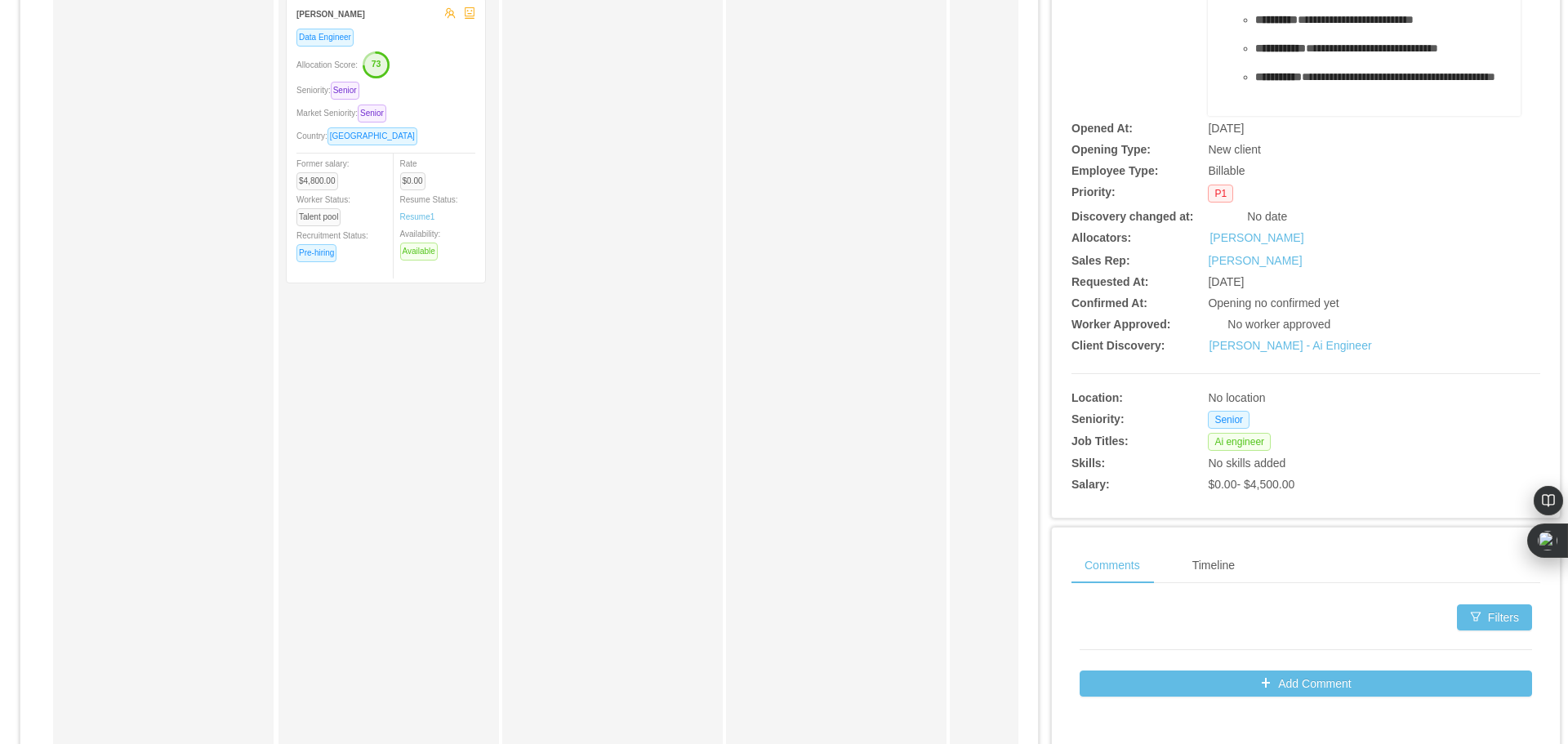
scroll to position [163, 0]
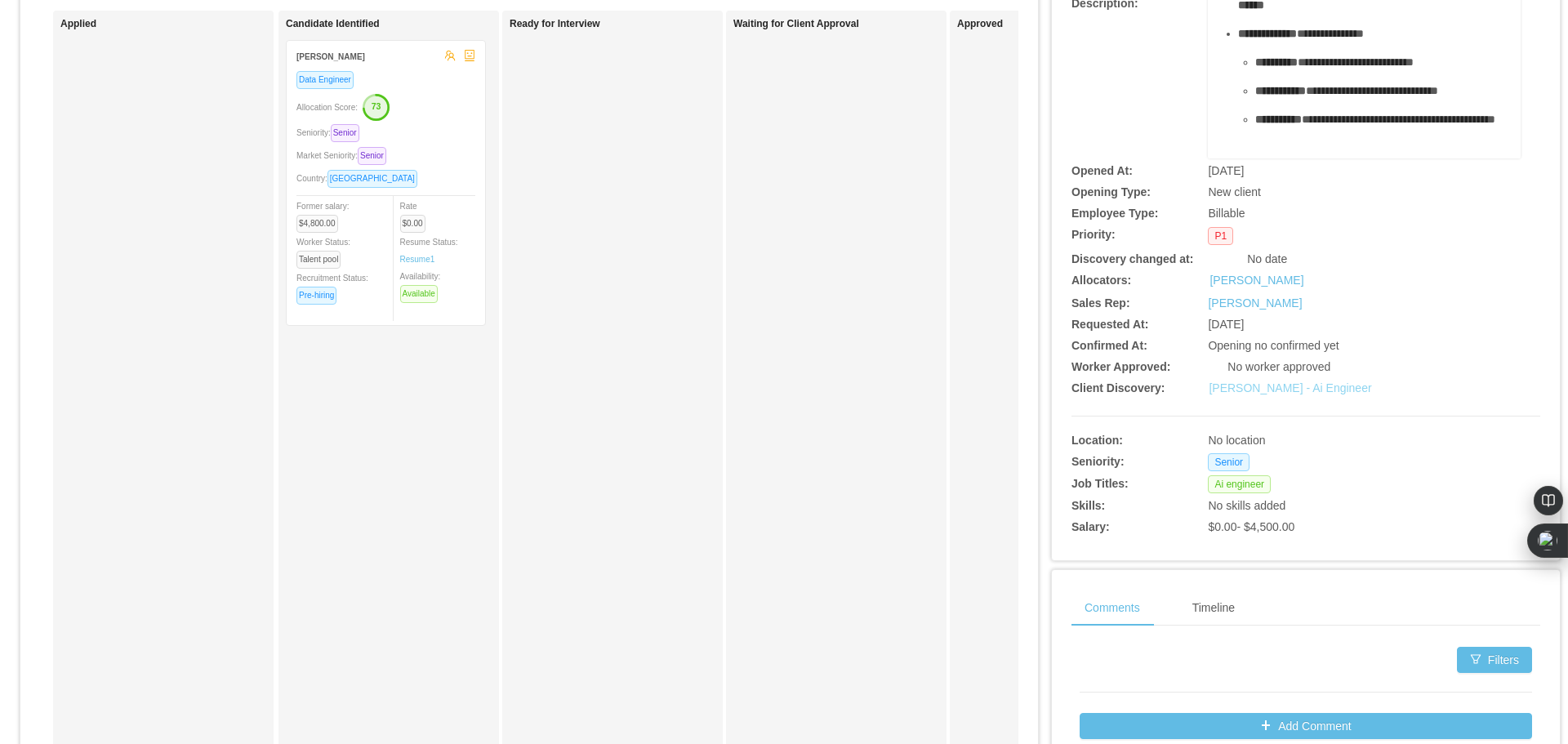
click at [1252, 390] on link "[PERSON_NAME] - Ai Engineer" at bounding box center [1290, 388] width 162 height 13
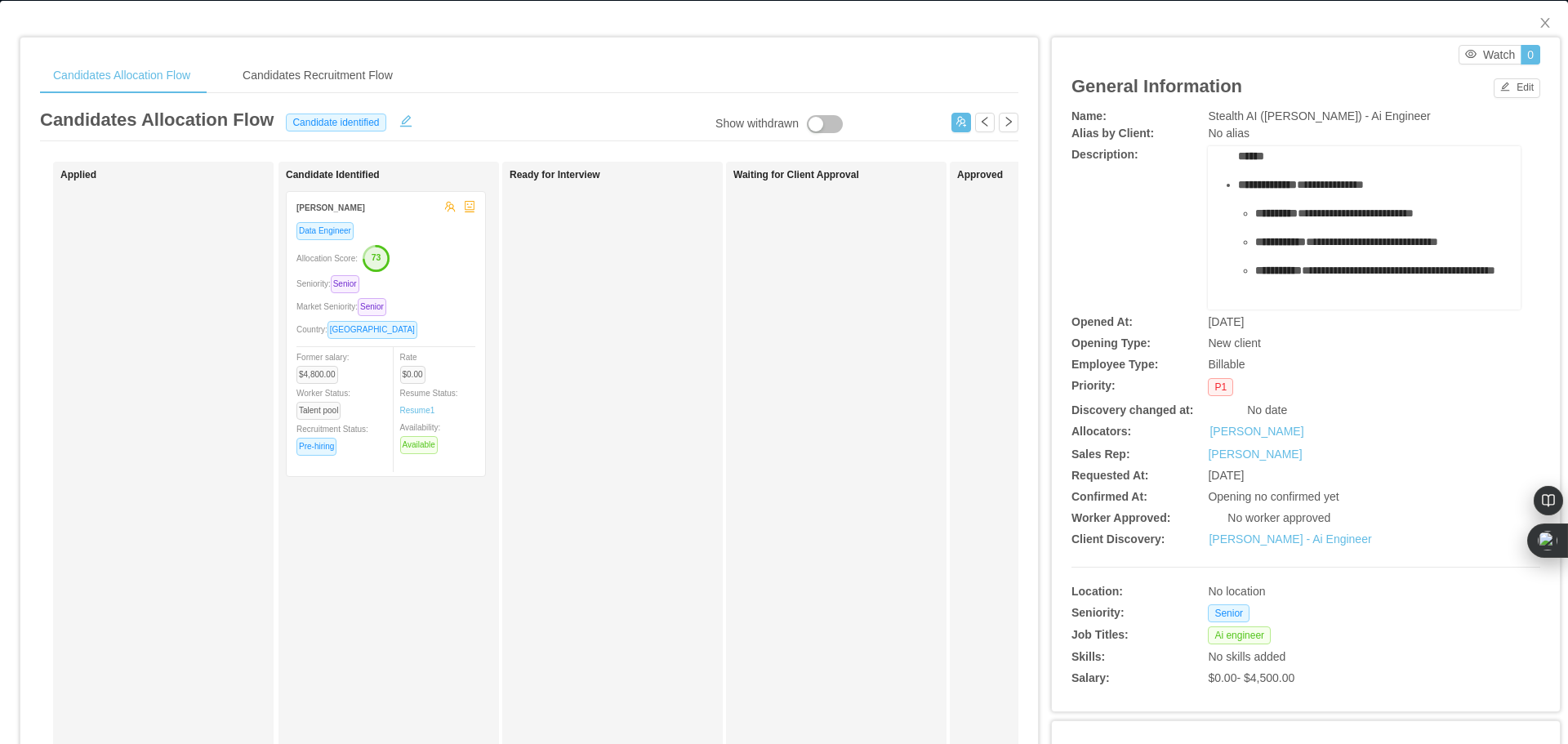
scroll to position [0, 0]
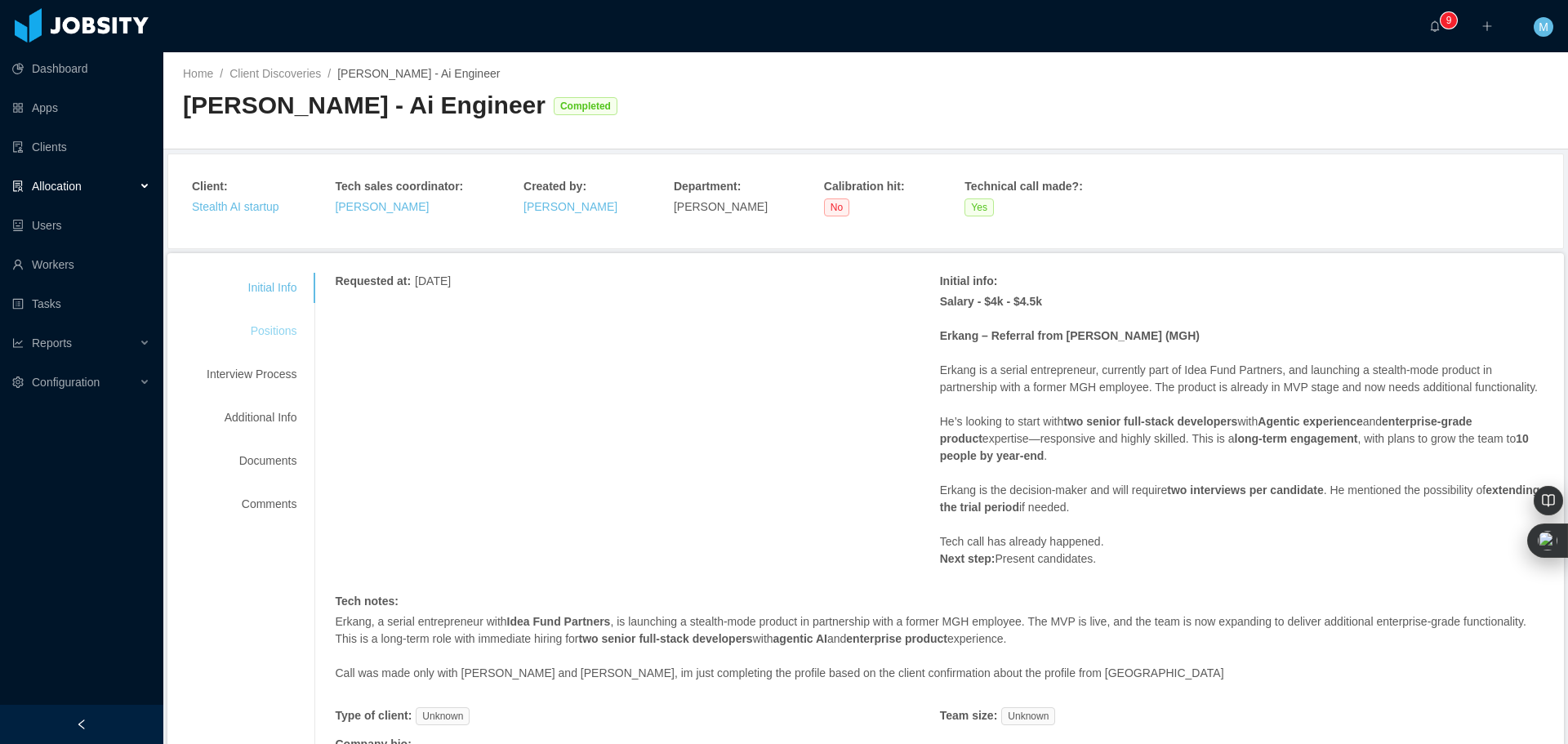
click at [280, 329] on div "Positions" at bounding box center [252, 331] width 129 height 30
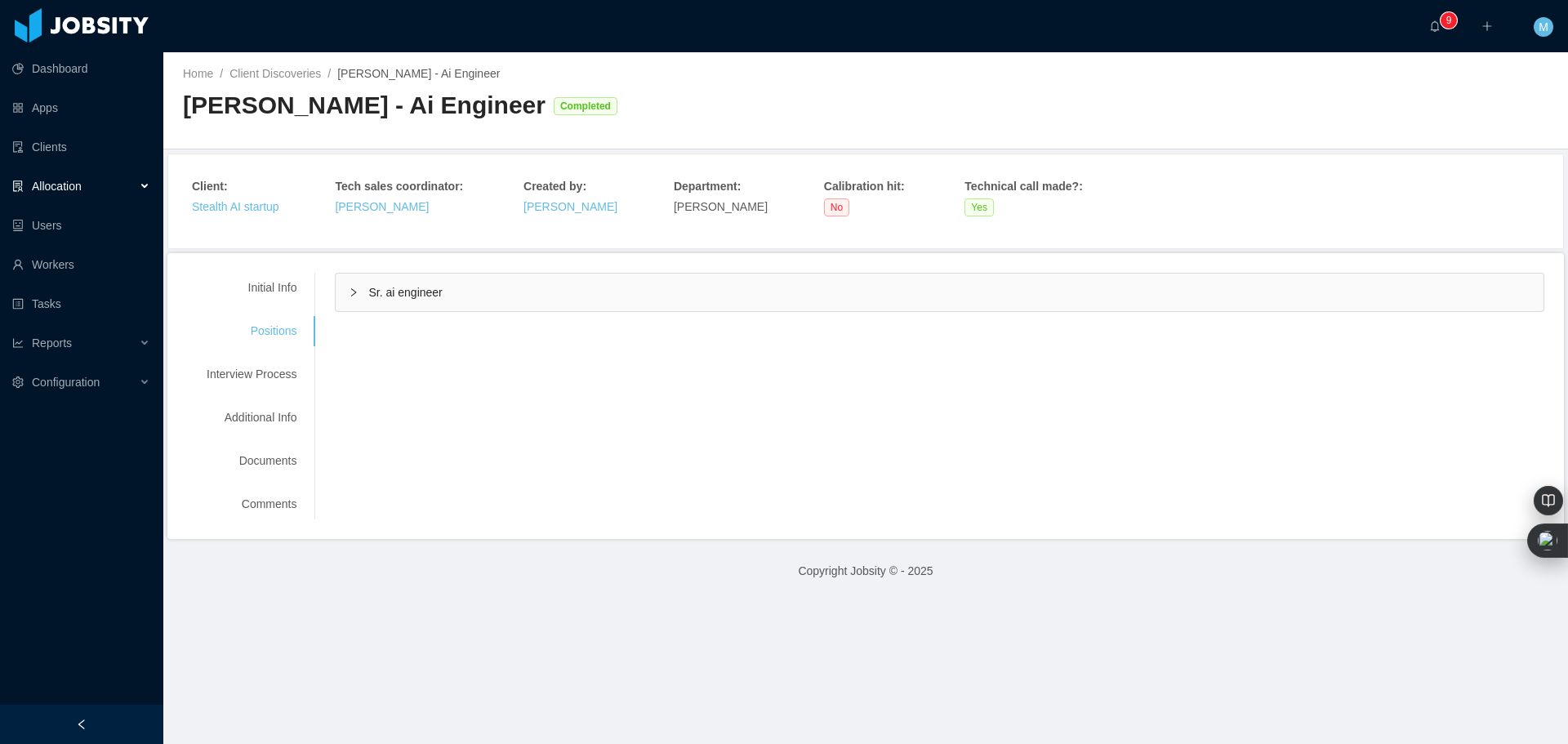
click at [392, 296] on span "Sr. ai engineer" at bounding box center [405, 293] width 74 height 13
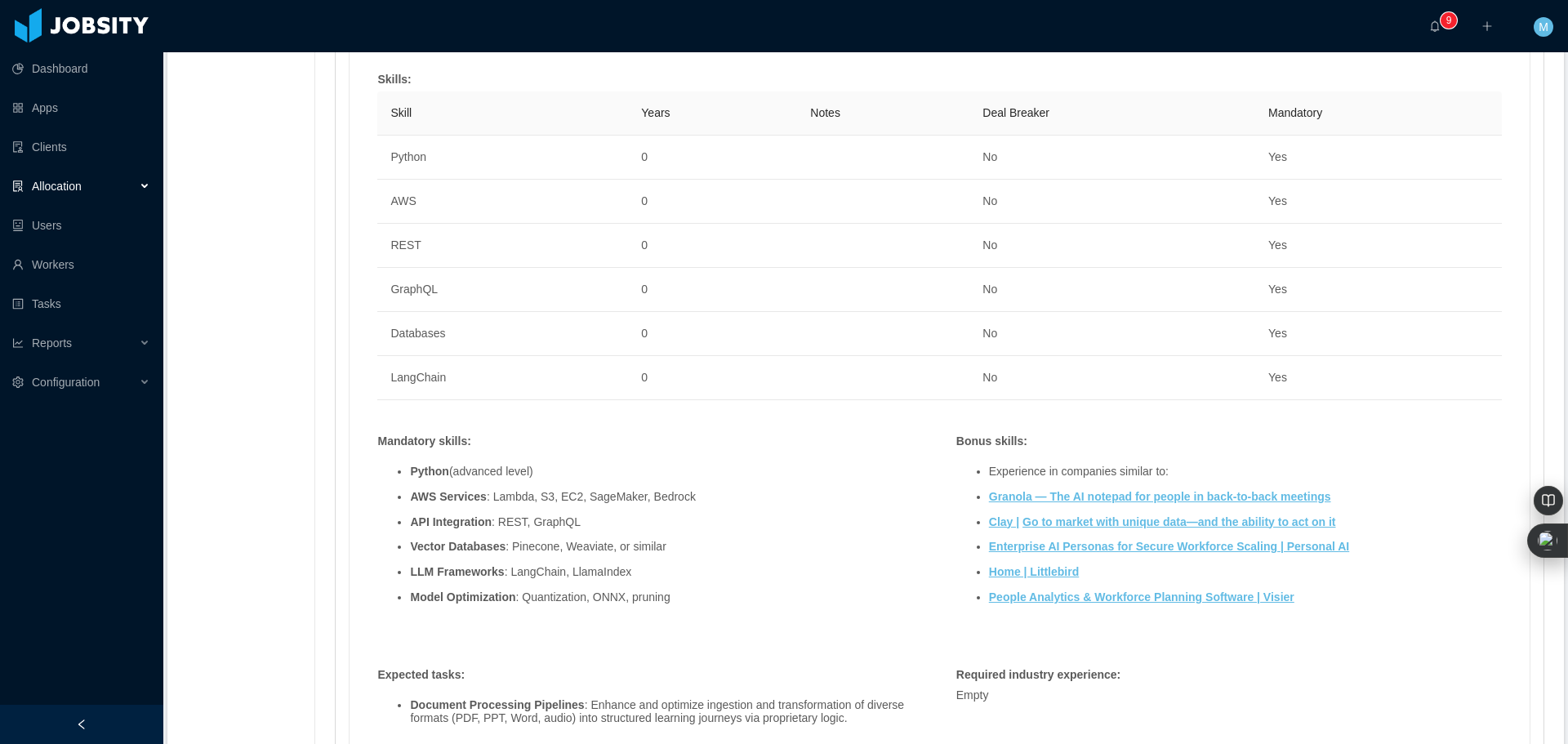
scroll to position [981, 0]
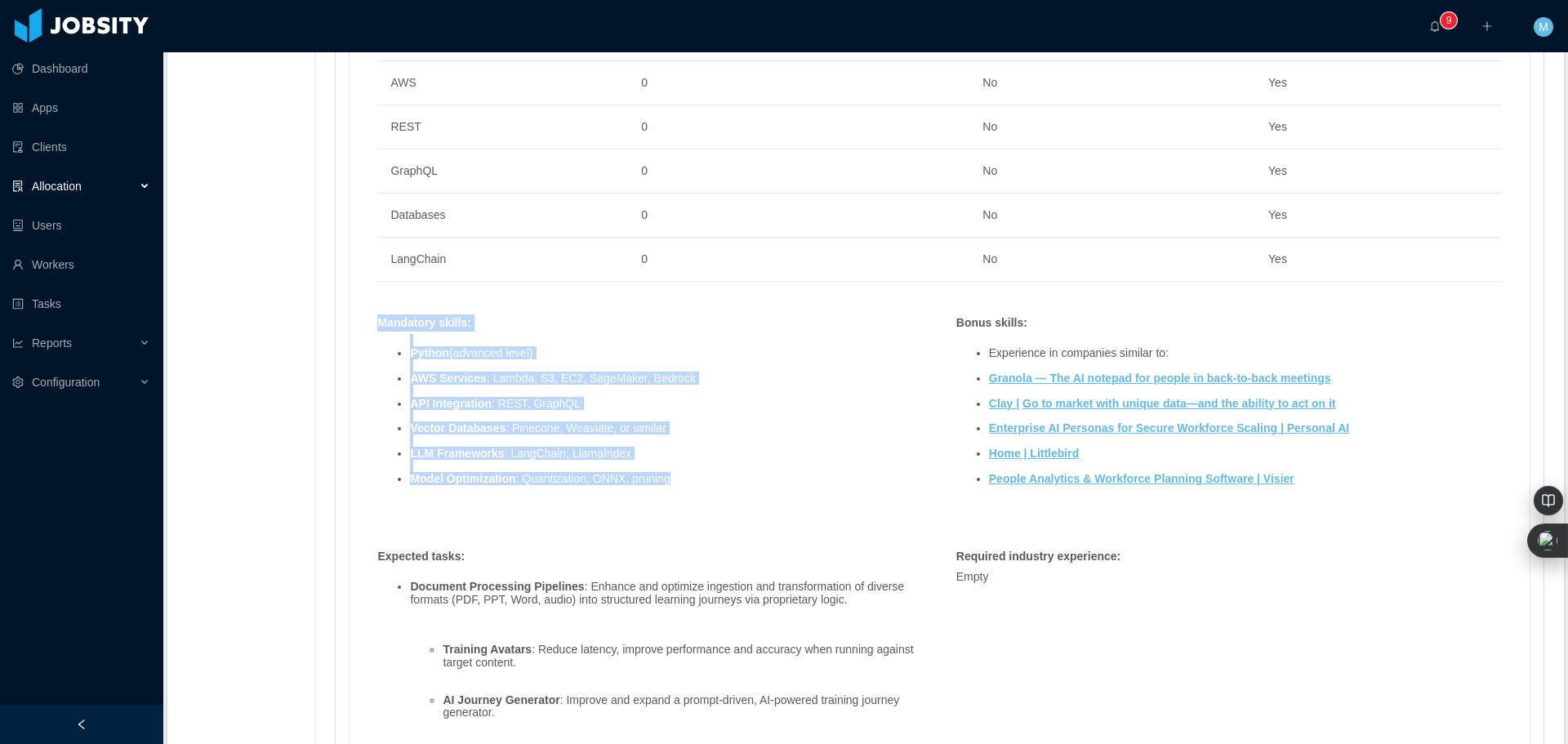
drag, startPoint x: 368, startPoint y: 321, endPoint x: 688, endPoint y: 475, distance: 355.1
click at [688, 475] on div "Mandatory skills : Python (advanced level) AWS Services : Lambda, S3, EC2, Sage…" at bounding box center [650, 415] width 562 height 201
copy div "Mandatory skills : Python (advanced level) AWS Services : Lambda, S3, EC2, Sage…"
click at [828, 384] on li "AWS Services : [GEOGRAPHIC_DATA], S3, EC2, SageMaker, Bedrock" at bounding box center [666, 378] width 513 height 13
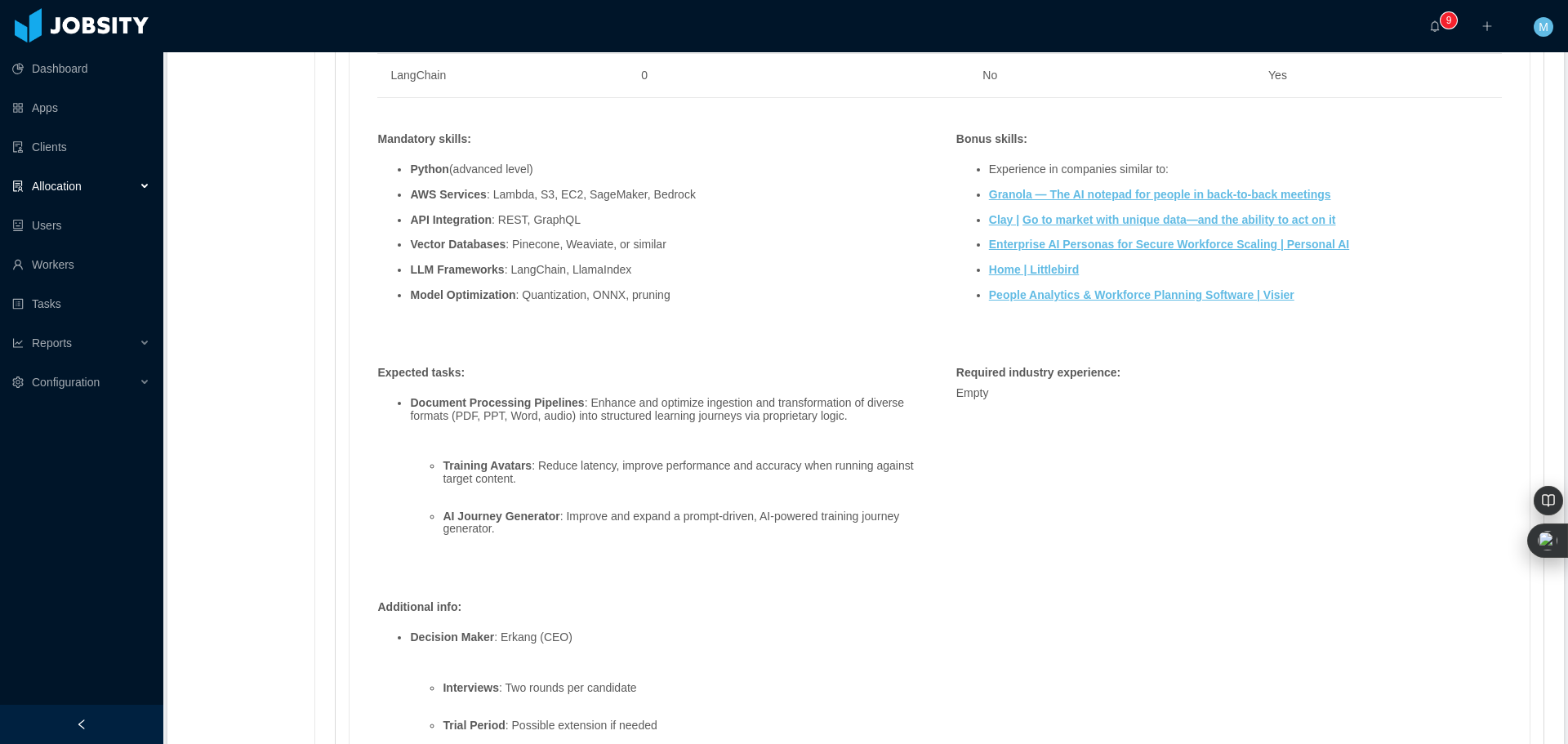
scroll to position [1062, 0]
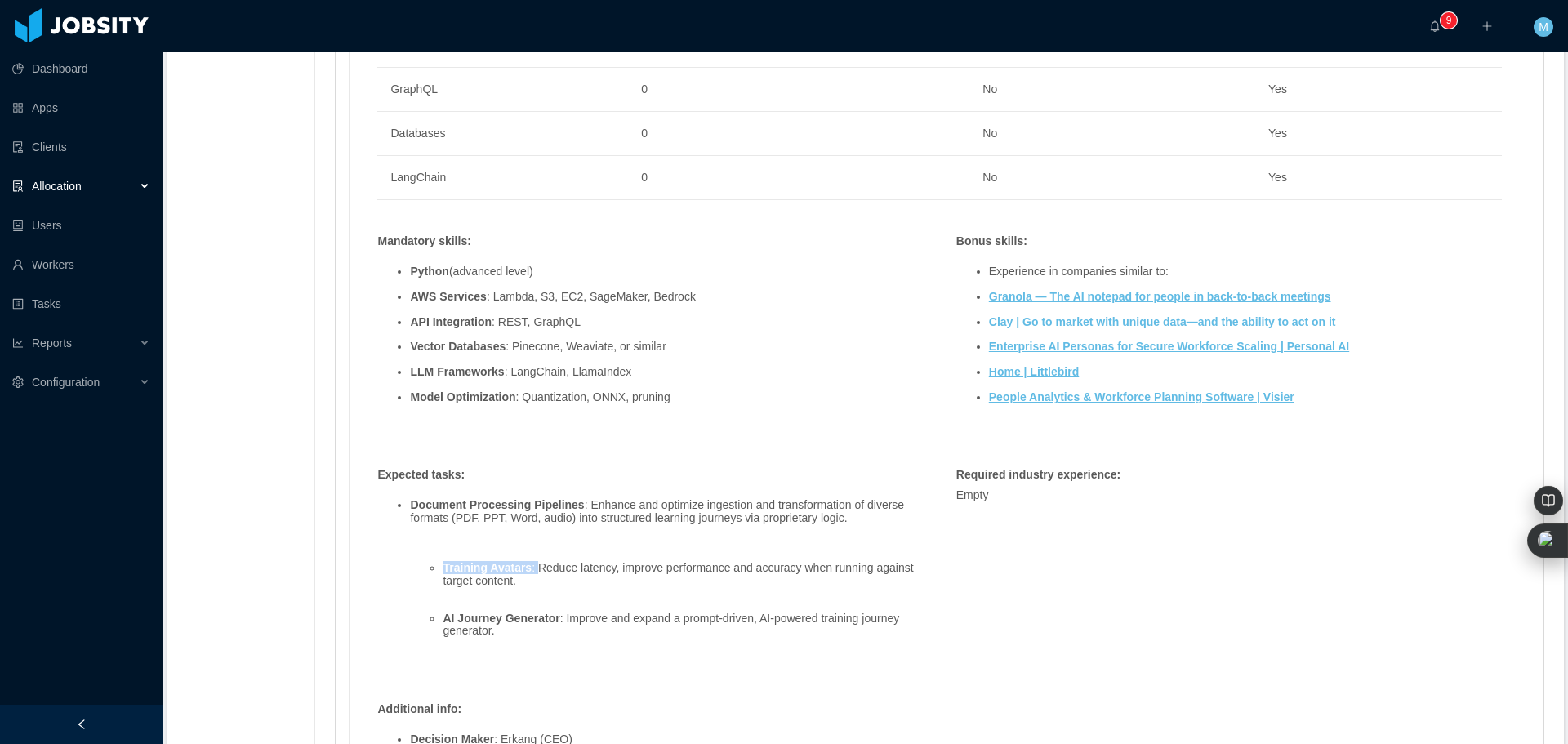
drag, startPoint x: 480, startPoint y: 566, endPoint x: 532, endPoint y: 568, distance: 52.0
click at [532, 568] on li "Training Avatars : Reduce latency, improve performance and accuracy when runnin…" at bounding box center [683, 581] width 480 height 38
copy li "Training Avatars :"
drag, startPoint x: 438, startPoint y: 621, endPoint x: 537, endPoint y: 612, distance: 99.4
click at [537, 612] on ul "Training Avatars : Reduce latency, improve performance and accuracy when runnin…" at bounding box center [666, 607] width 513 height 114
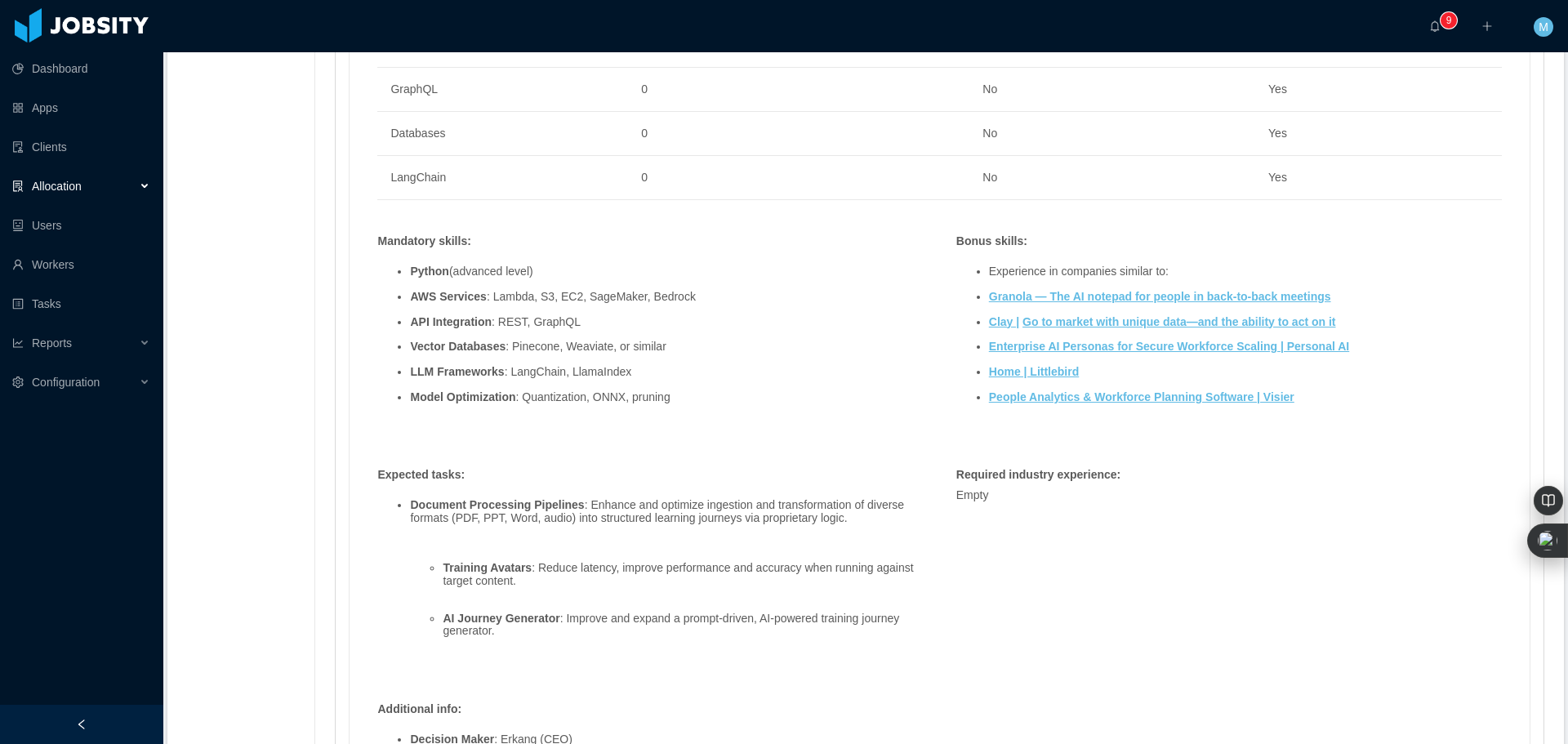
click at [596, 629] on li "AI Journey Generator : Improve and expand a prompt-driven, AI-powered training …" at bounding box center [683, 631] width 480 height 38
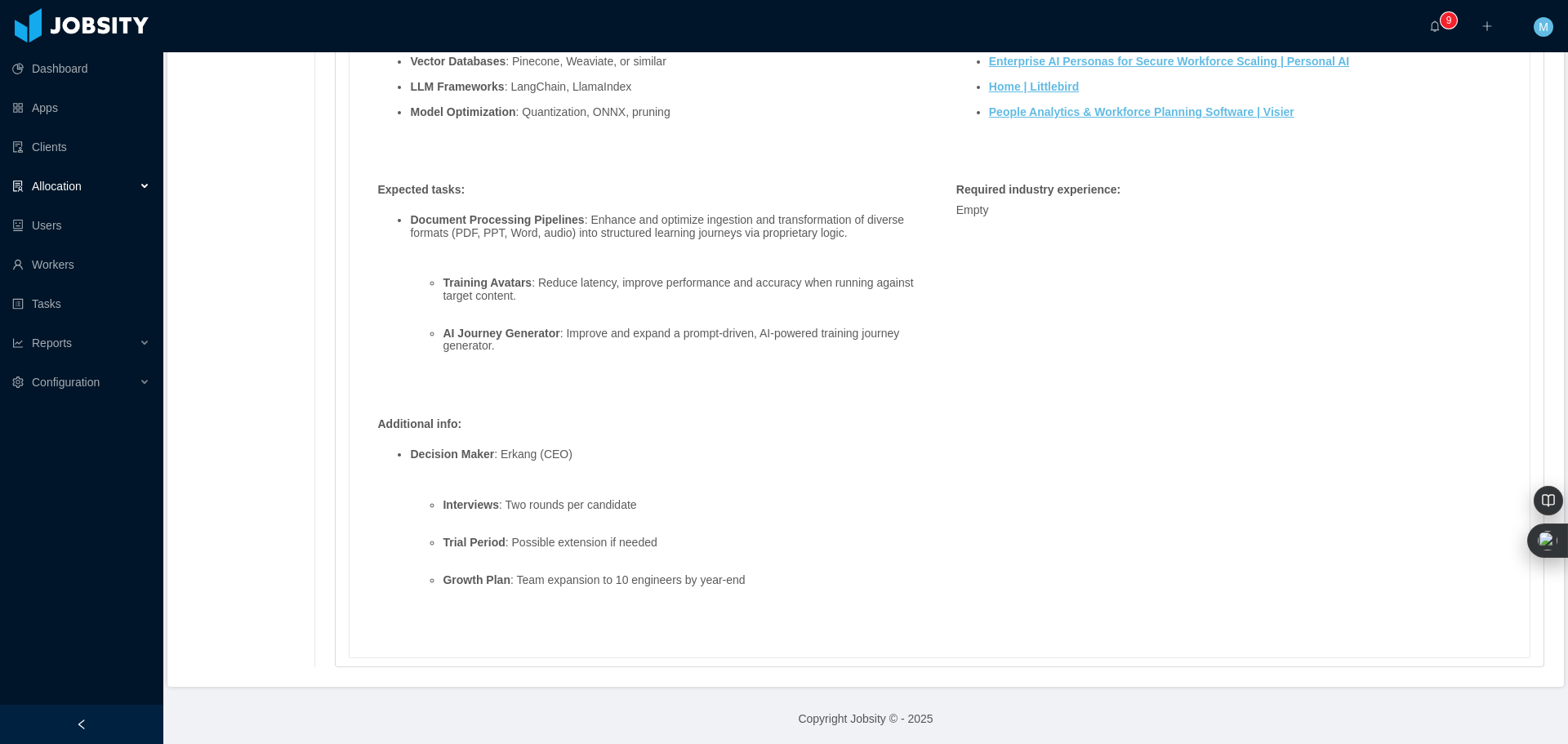
scroll to position [1351, 0]
drag, startPoint x: 643, startPoint y: 500, endPoint x: 500, endPoint y: 499, distance: 143.0
click at [500, 499] on li "Interviews : Two rounds per candidate" at bounding box center [972, 509] width 1059 height 25
copy li "Two rounds per candidate"
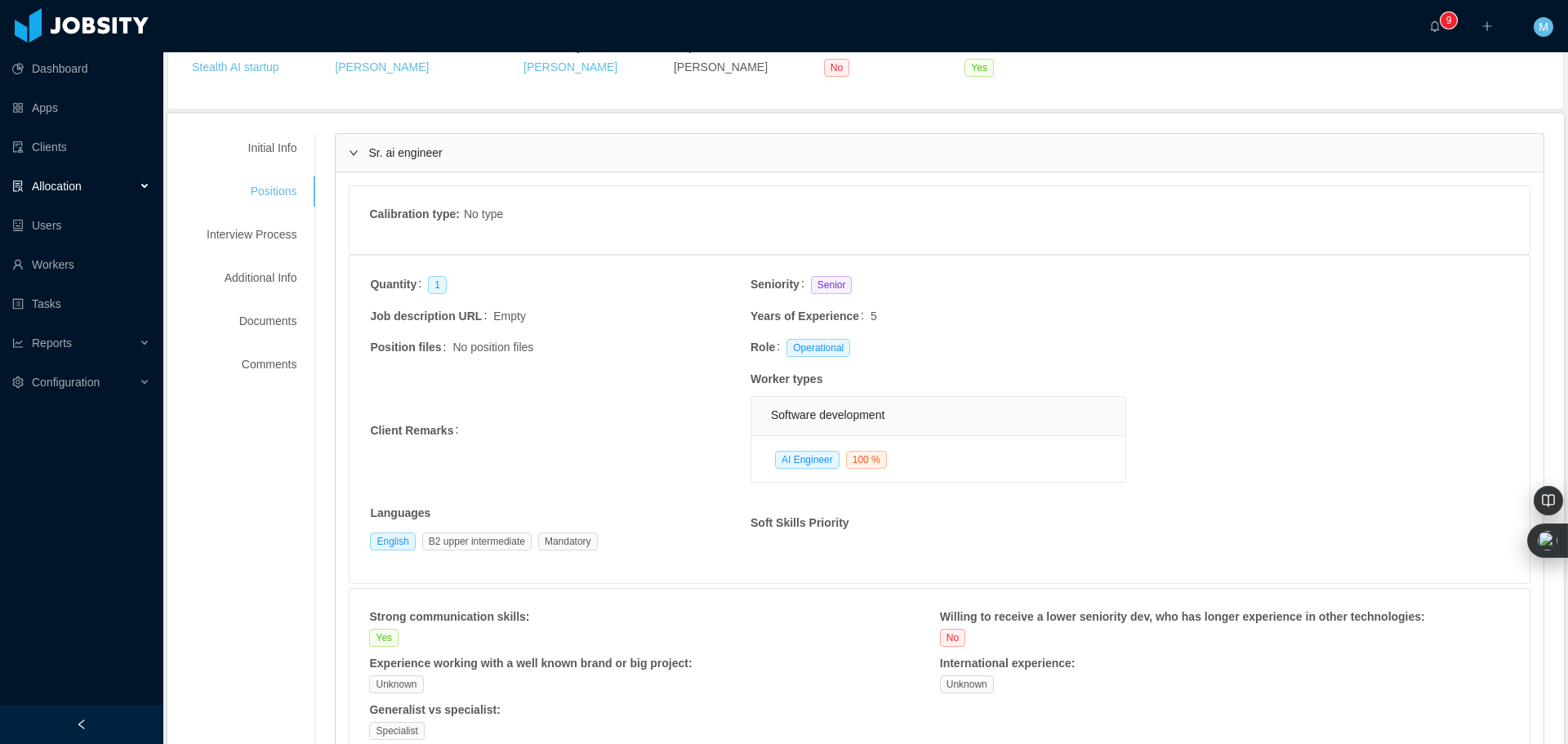
scroll to position [0, 0]
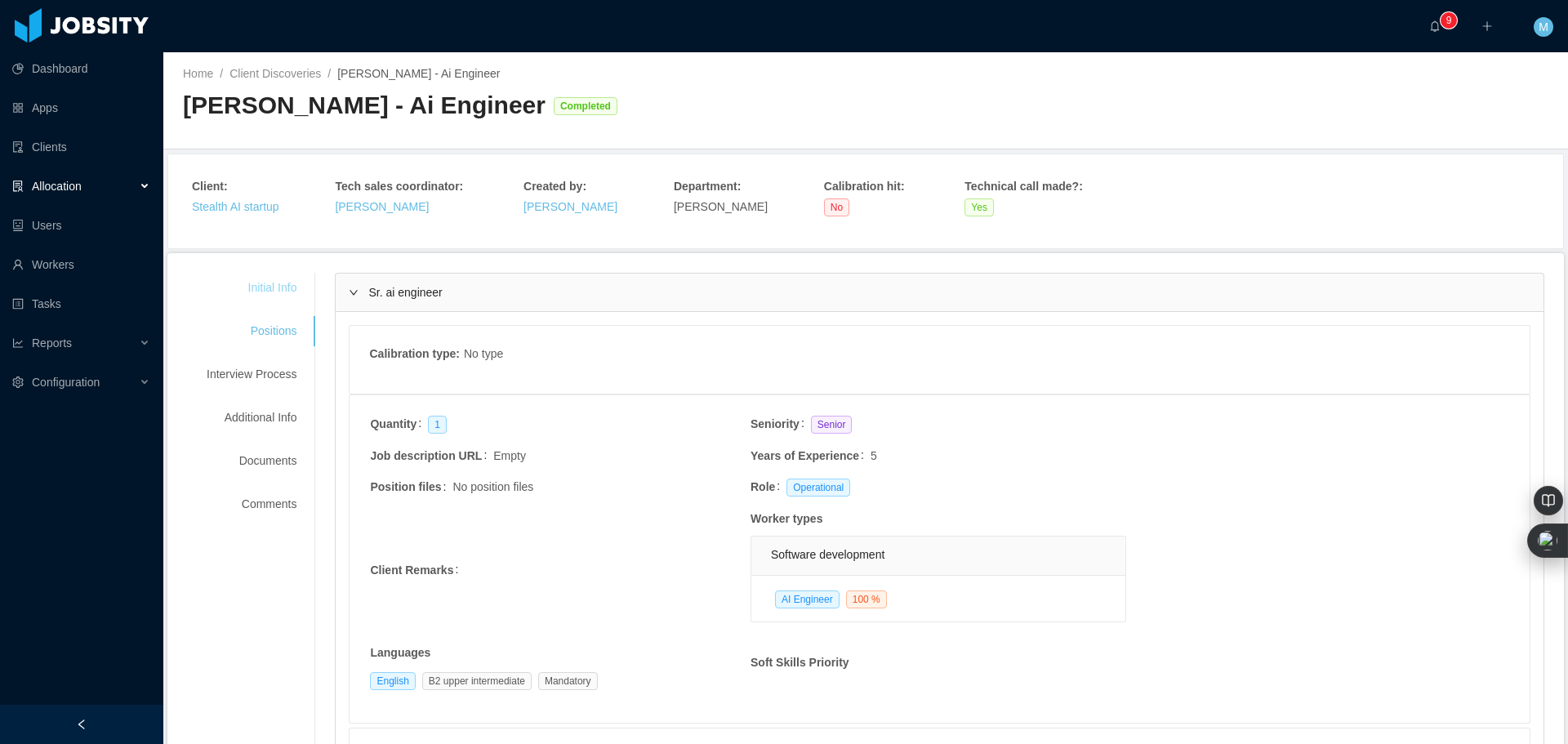
click at [270, 290] on div "Initial Info" at bounding box center [252, 288] width 129 height 30
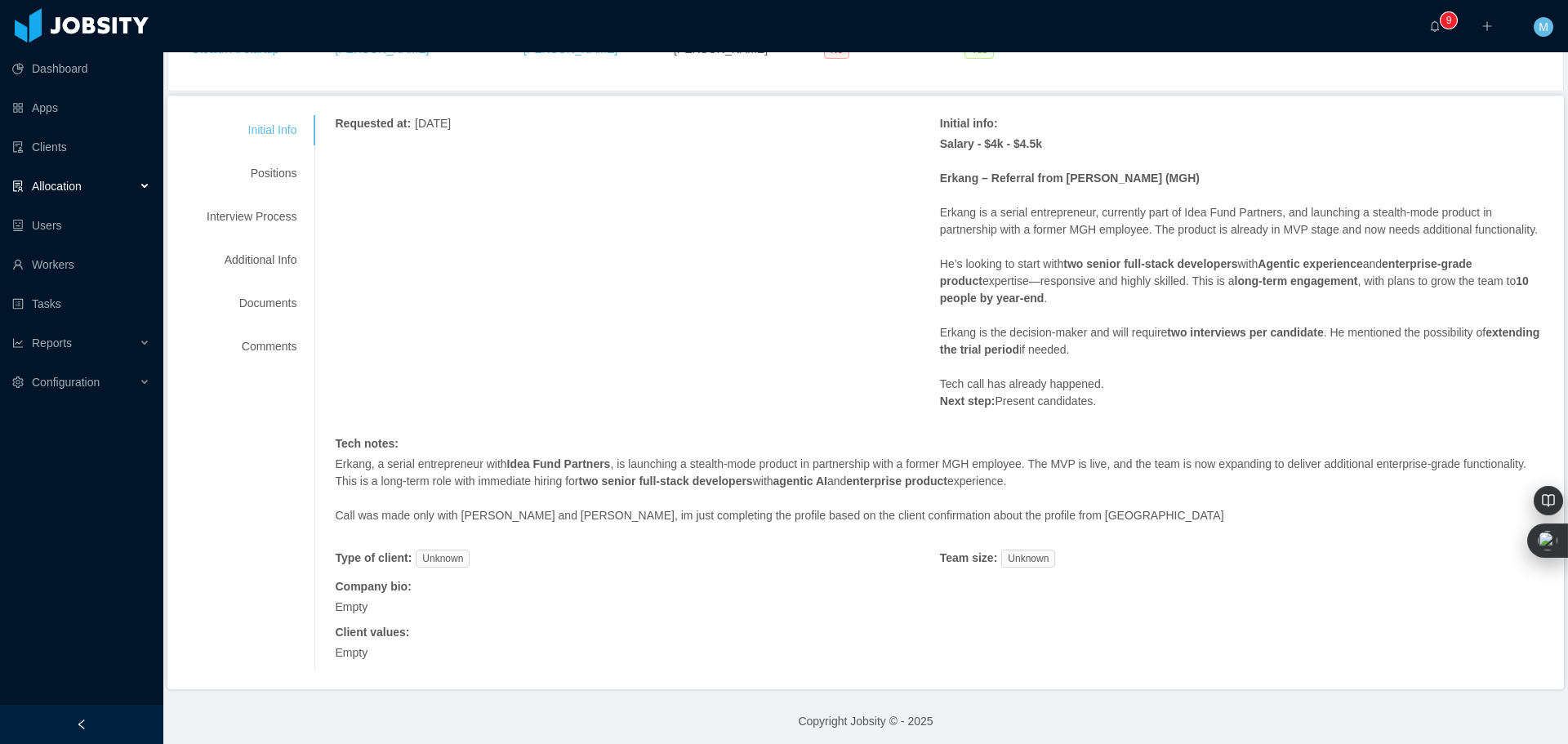
scroll to position [163, 0]
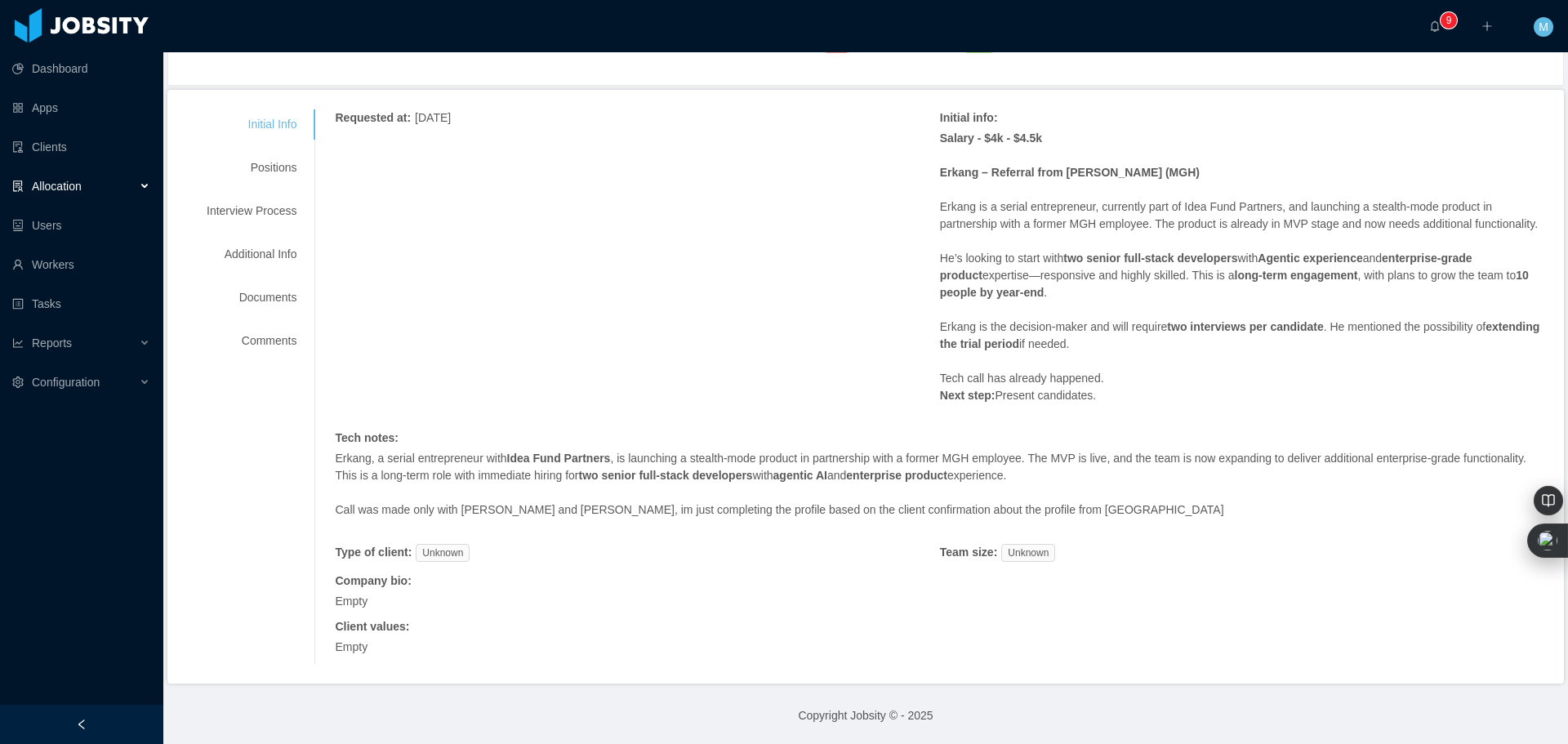
drag, startPoint x: 1050, startPoint y: 480, endPoint x: 328, endPoint y: 463, distance: 722.2
click at [328, 463] on div "Requested at : August 8, 2025 Initial info : Salary - $4k - $4.5k Erkang – Refe…" at bounding box center [930, 387] width 1230 height 555
copy p "Erkang, a serial entrepreneur with Idea Fund Partners , is launching a stealth-…"
drag, startPoint x: 904, startPoint y: 207, endPoint x: 916, endPoint y: 198, distance: 15.0
click at [905, 207] on div "Requested at : August 8, 2025 Initial info : Salary - $4k - $4.5k Erkang – Refe…" at bounding box center [940, 387] width 1210 height 555
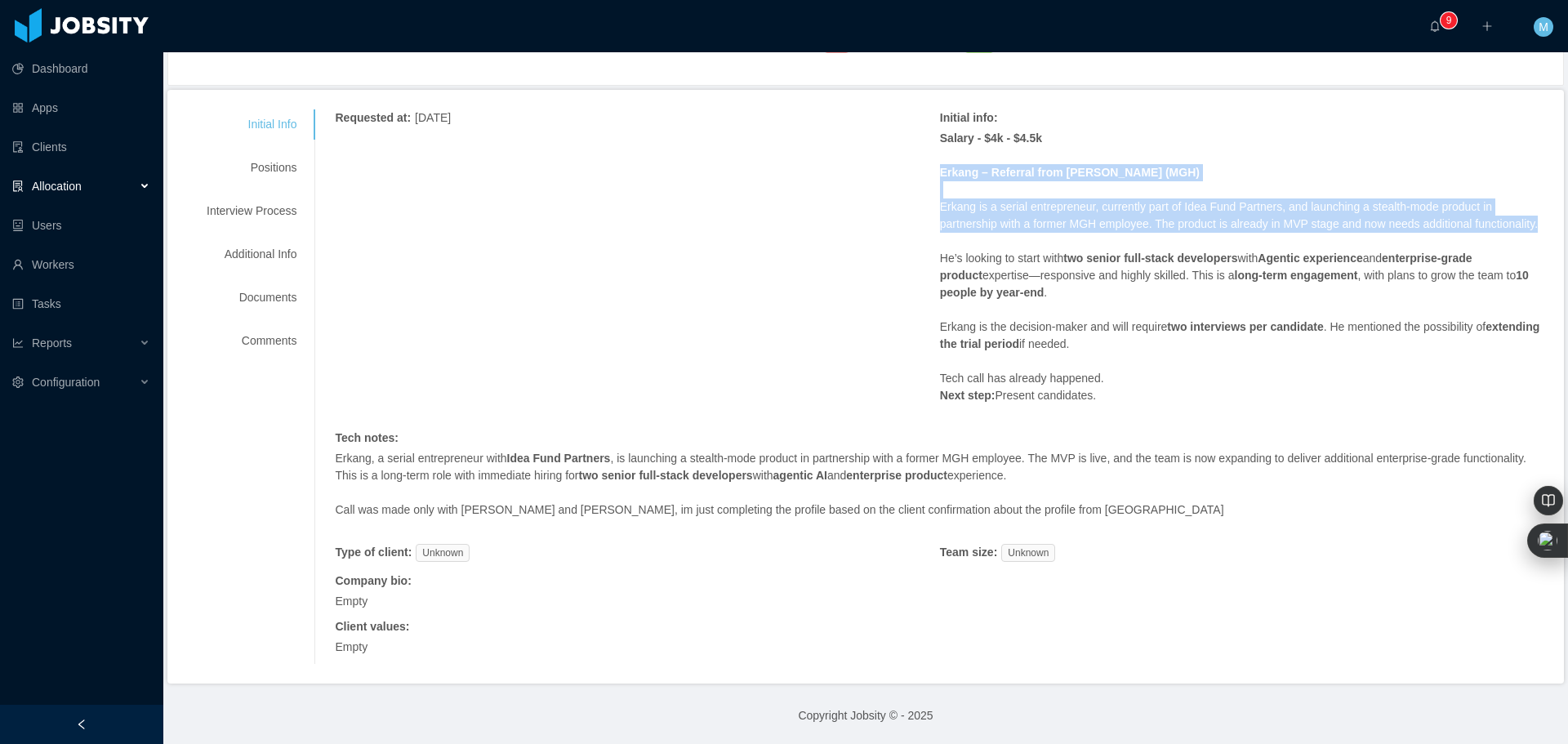
drag, startPoint x: 929, startPoint y: 176, endPoint x: 1554, endPoint y: 220, distance: 626.5
click at [1554, 220] on main "Home / Client Discoveries / Erkang Zheng - Ai Engineer / Erkang Zheng - Ai Engi…" at bounding box center [865, 234] width 1405 height 692
copy span "Erkang – Referral from Andy Foglia (MGH) Erkang is a serial entrepreneur, curre…"
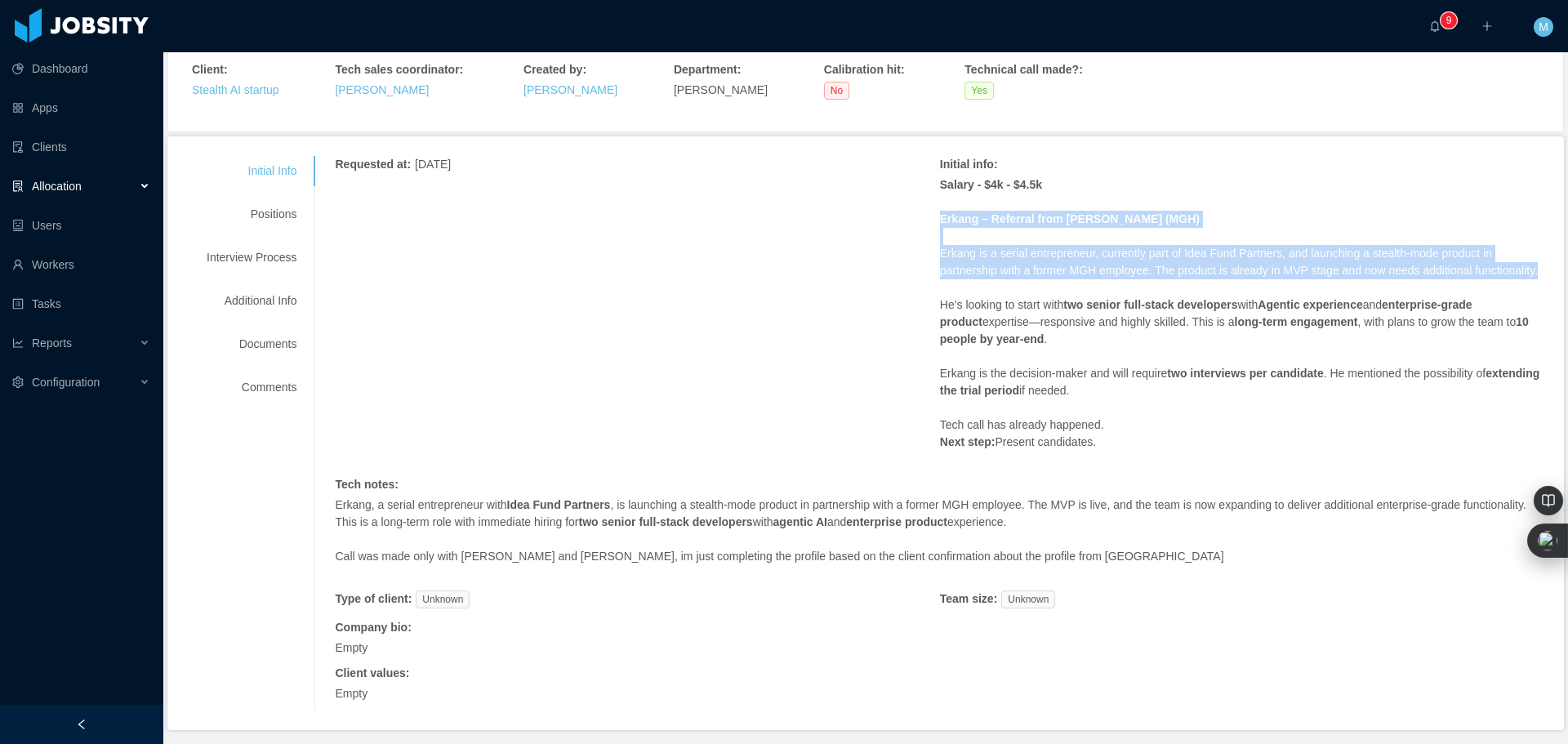
scroll to position [0, 0]
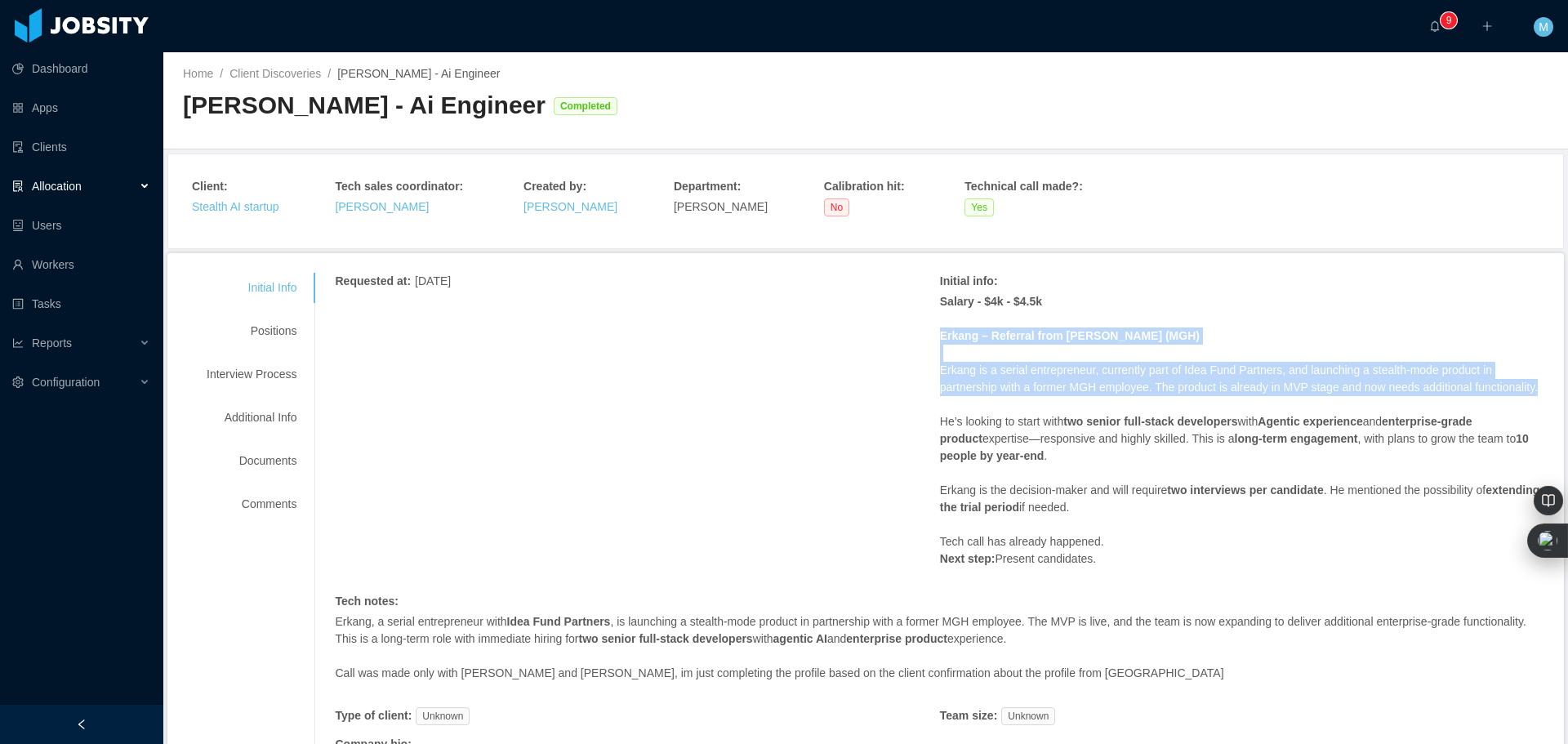
click at [1028, 332] on strong "Erkang – Referral from Andy Foglia (MGH)" at bounding box center [1070, 336] width 259 height 13
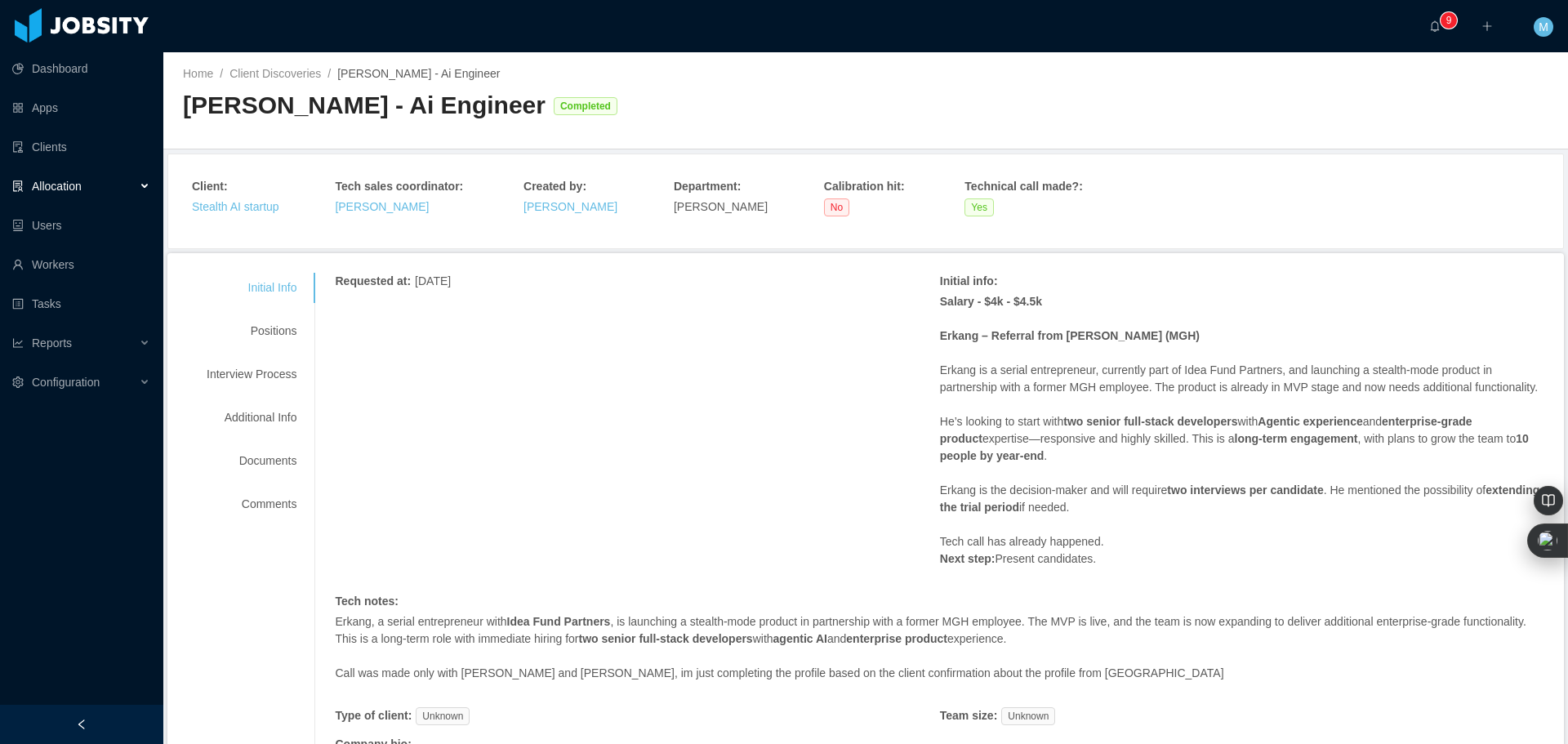
click at [940, 336] on strong "Erkang – Referral from Andy Foglia (MGH)" at bounding box center [1070, 336] width 259 height 13
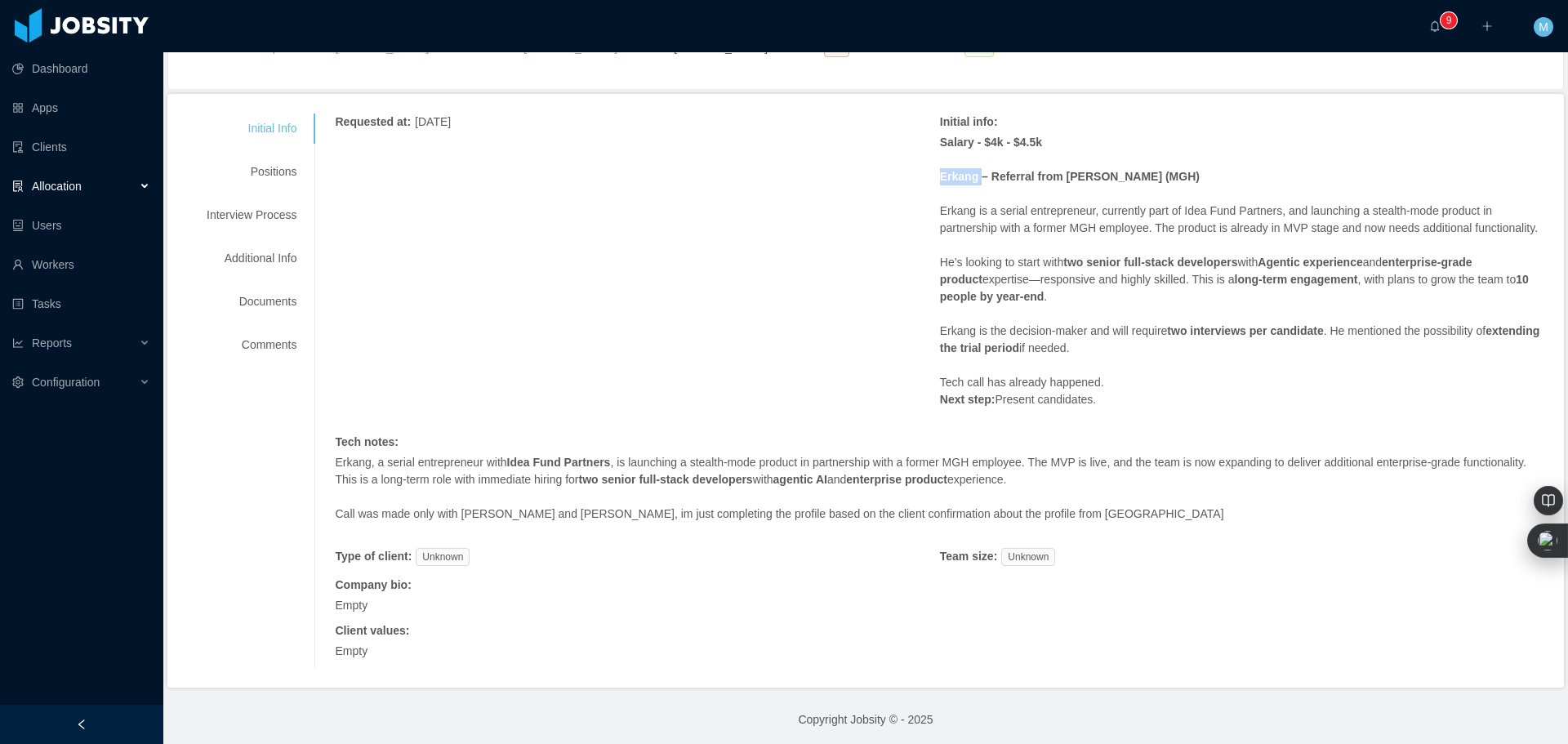
scroll to position [163, 0]
click at [274, 174] on div "Positions" at bounding box center [252, 168] width 129 height 30
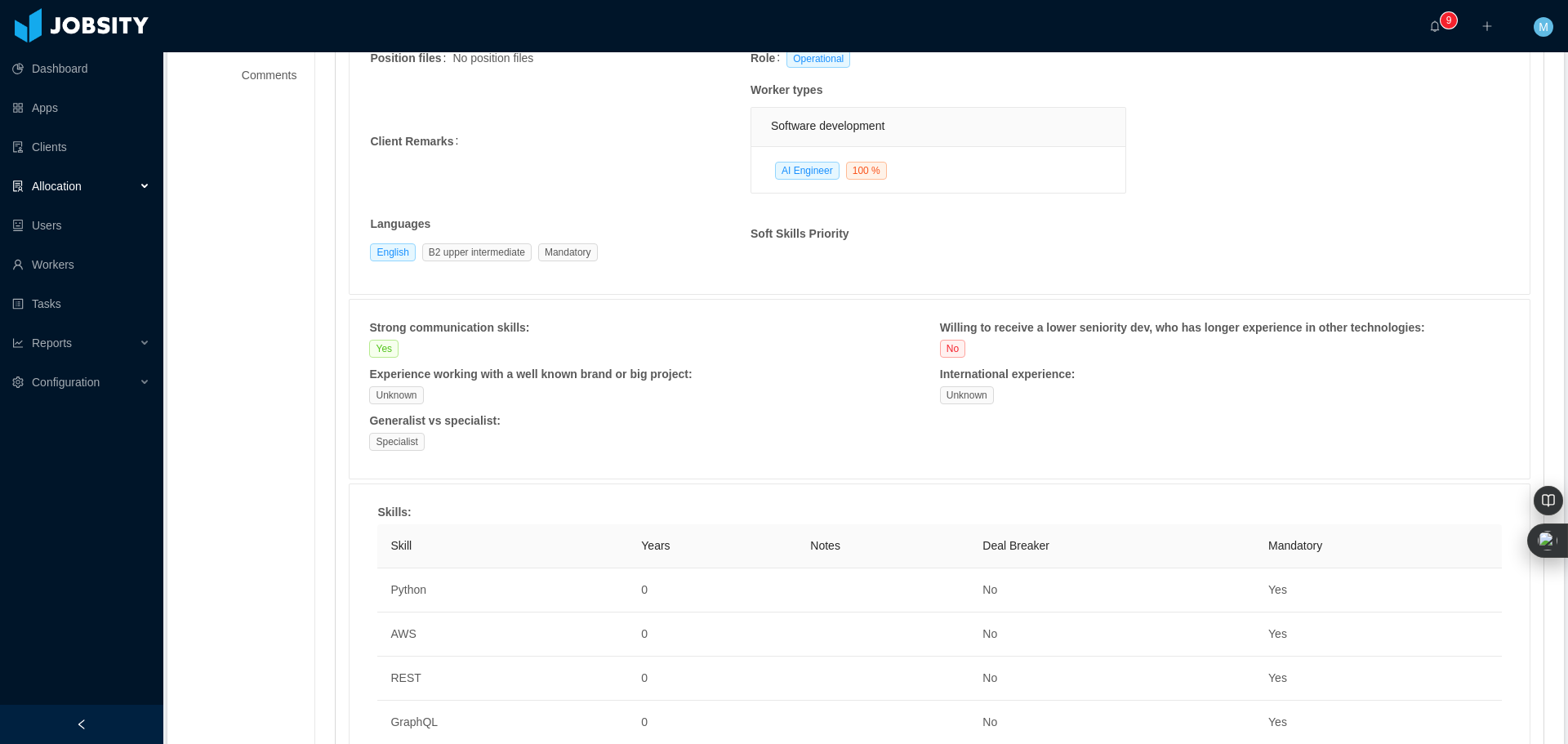
scroll to position [572, 0]
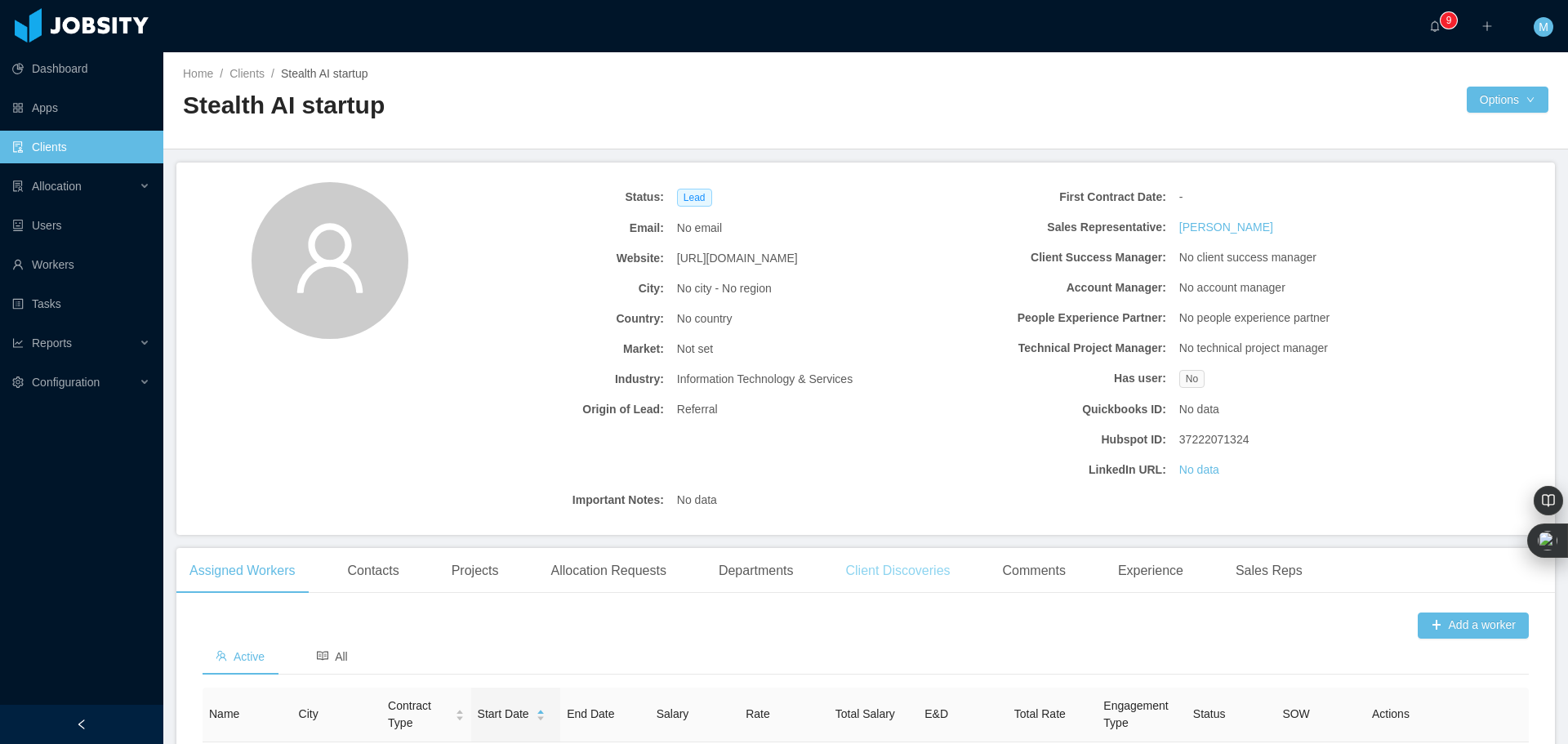
click at [894, 582] on div "Client Discoveries" at bounding box center [898, 571] width 131 height 46
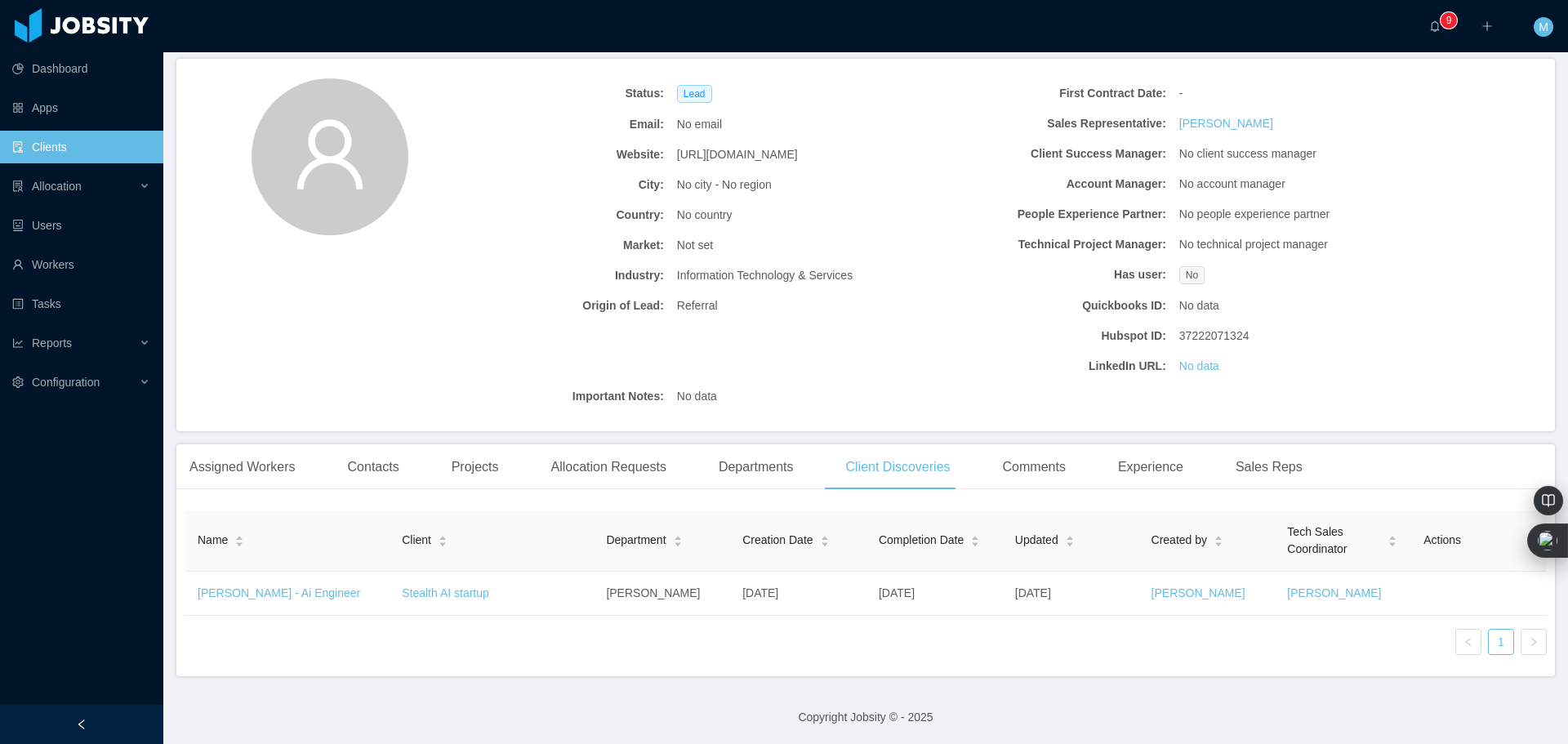
scroll to position [105, 0]
drag, startPoint x: 818, startPoint y: 151, endPoint x: 673, endPoint y: 149, distance: 145.0
click at [673, 149] on div "[URL][DOMAIN_NAME]" at bounding box center [797, 153] width 252 height 30
copy span "[URL][DOMAIN_NAME]"
